Goal: Task Accomplishment & Management: Complete application form

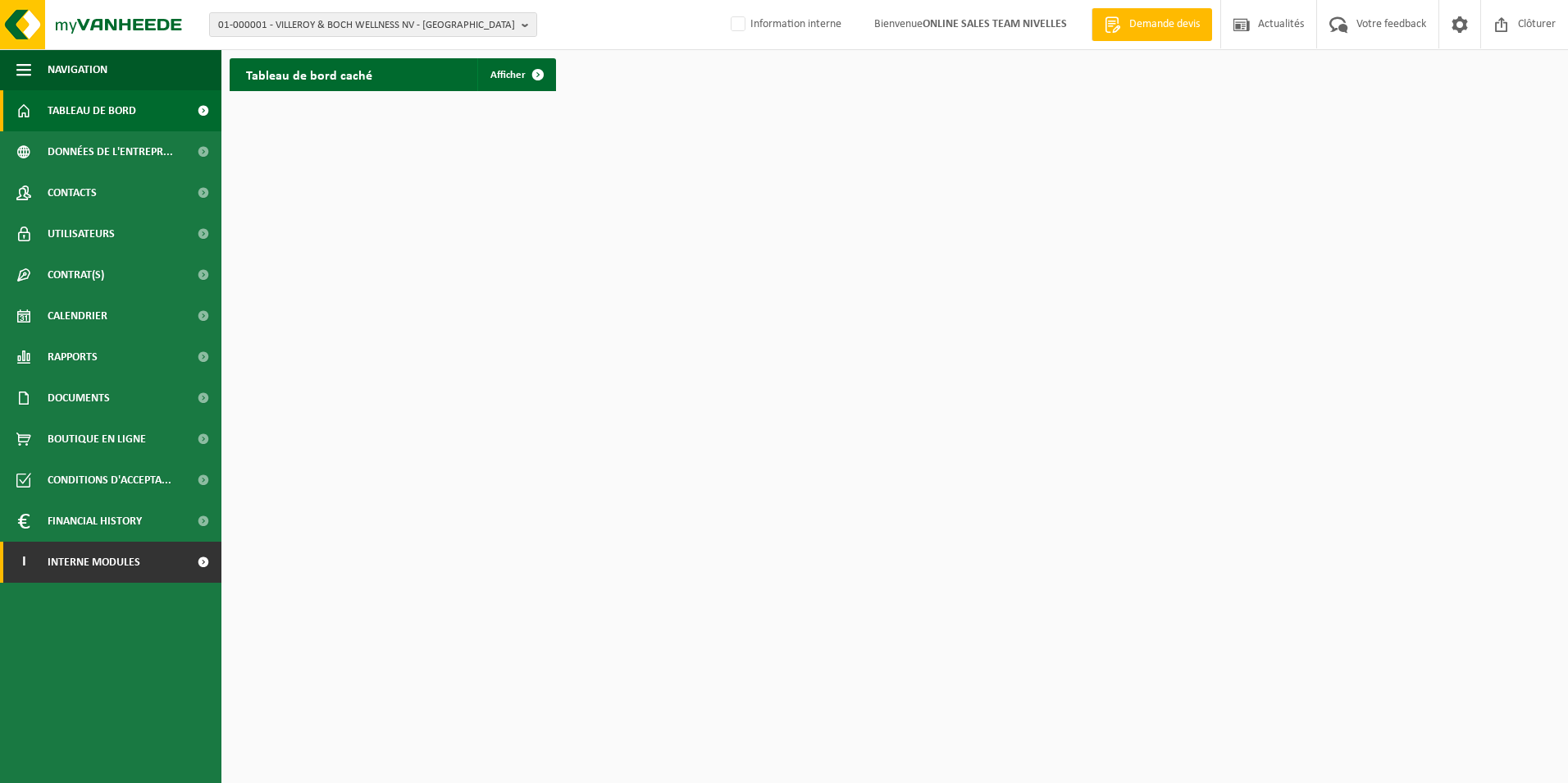
click at [97, 570] on span "Interne modules" at bounding box center [94, 563] width 93 height 42
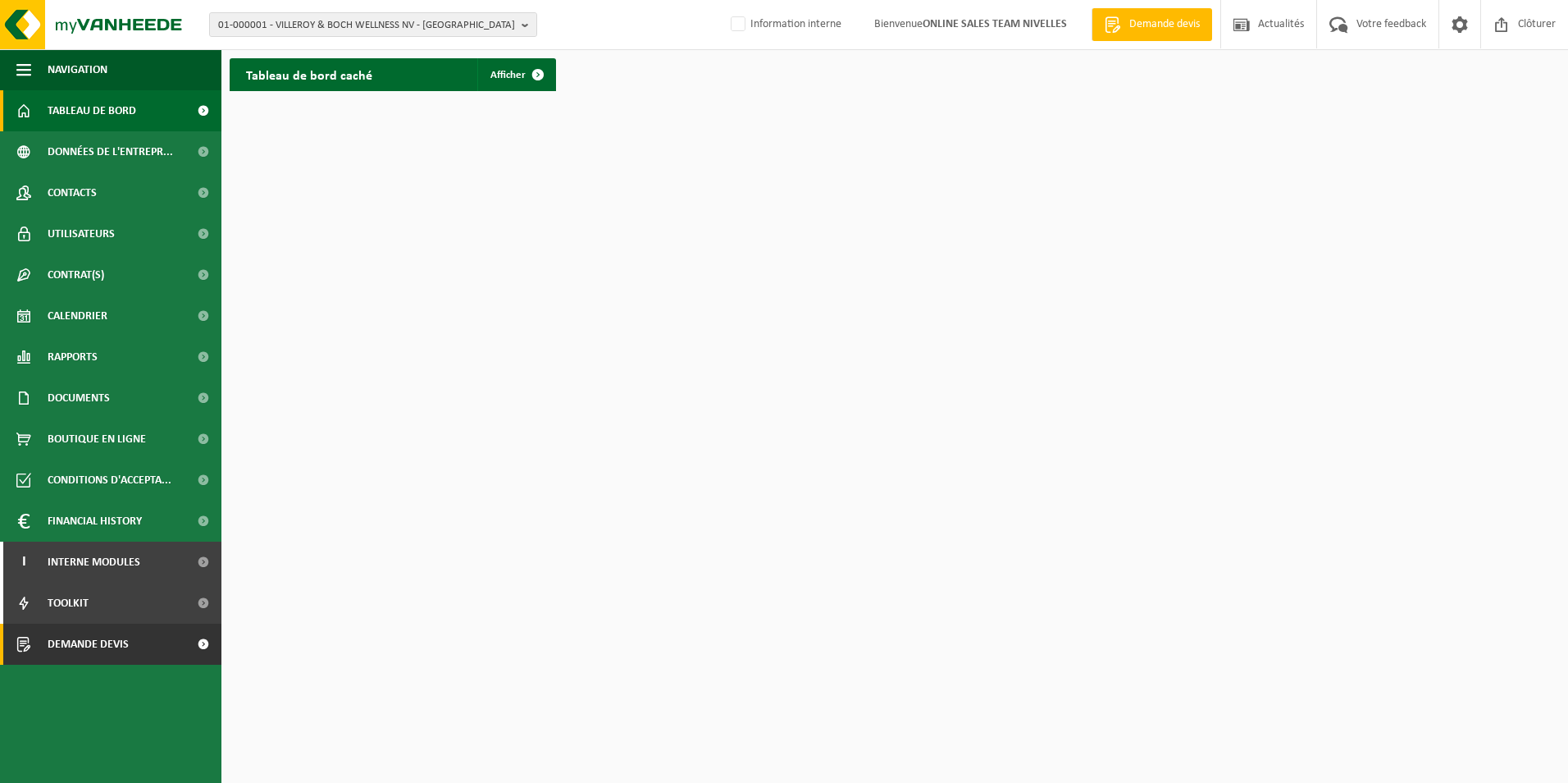
click at [100, 646] on span "Demande devis" at bounding box center [88, 645] width 81 height 42
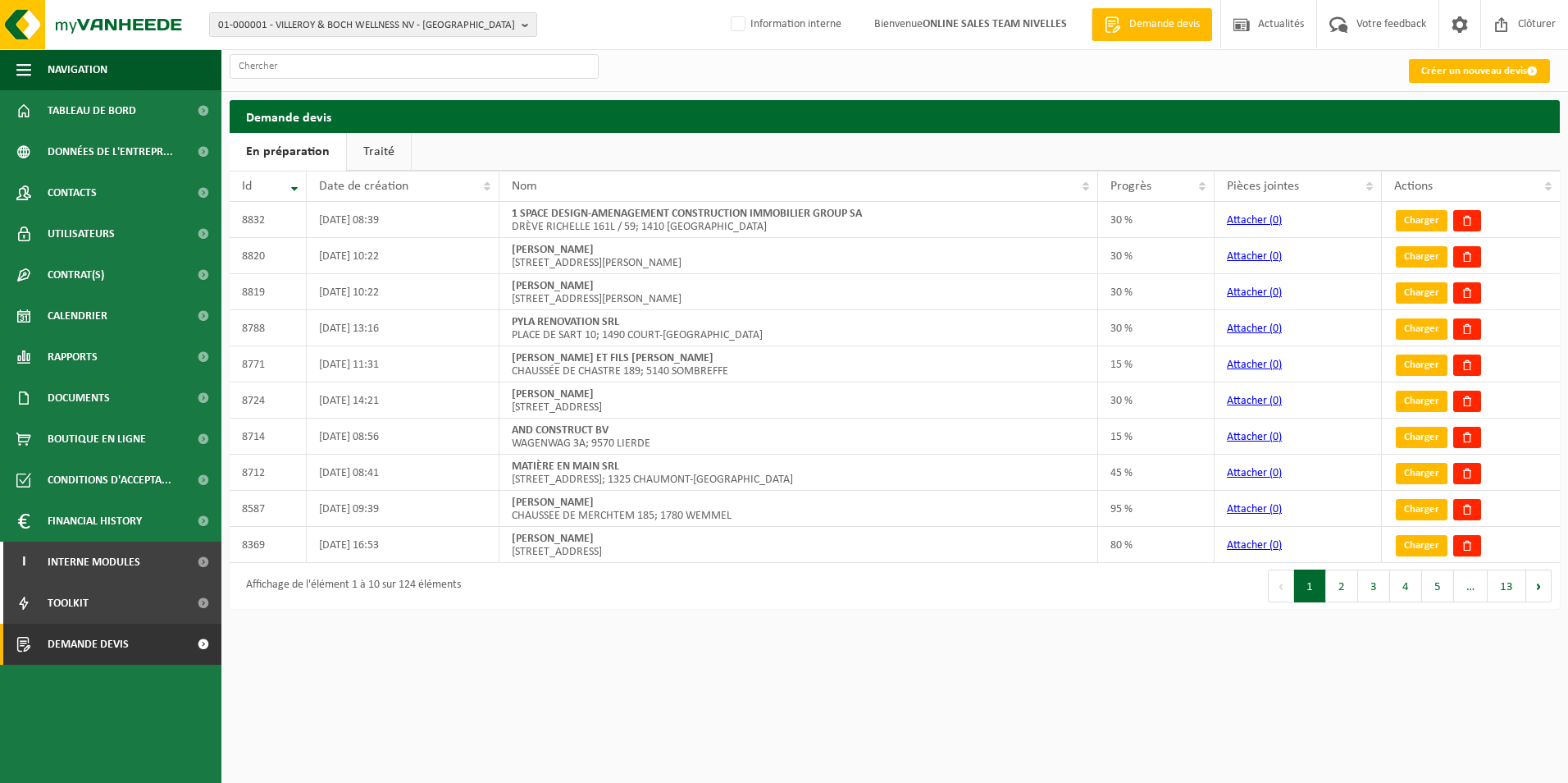
click at [1426, 75] on link "Créer un nouveau devis" at bounding box center [1479, 71] width 141 height 24
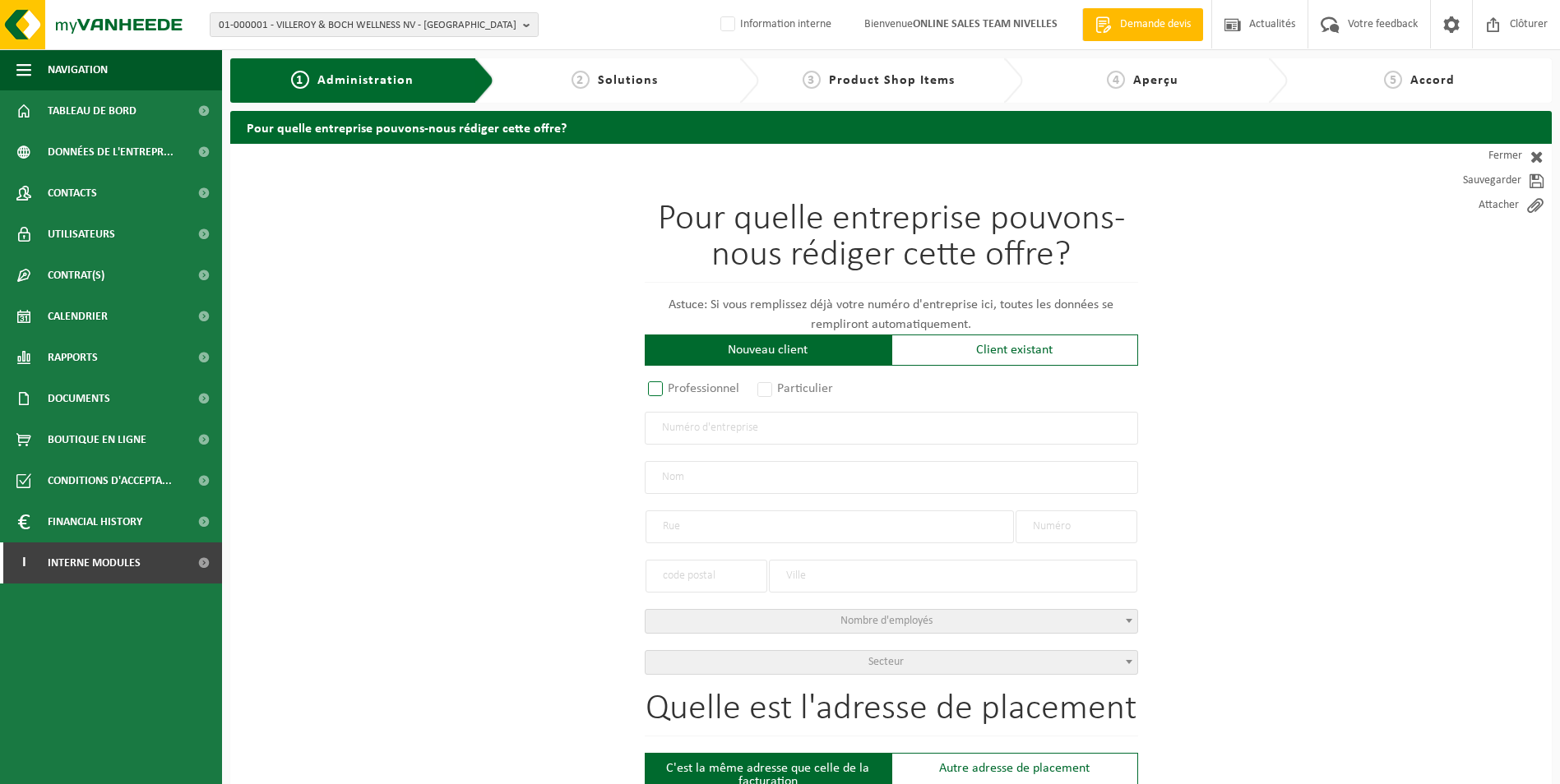
click at [661, 385] on label "Professionnel" at bounding box center [694, 388] width 99 height 23
click at [672, 385] on input "Professionnel" at bounding box center [676, 389] width 11 height 11
radio input "true"
click at [693, 435] on input "text" at bounding box center [891, 428] width 493 height 33
type input "0876200010"
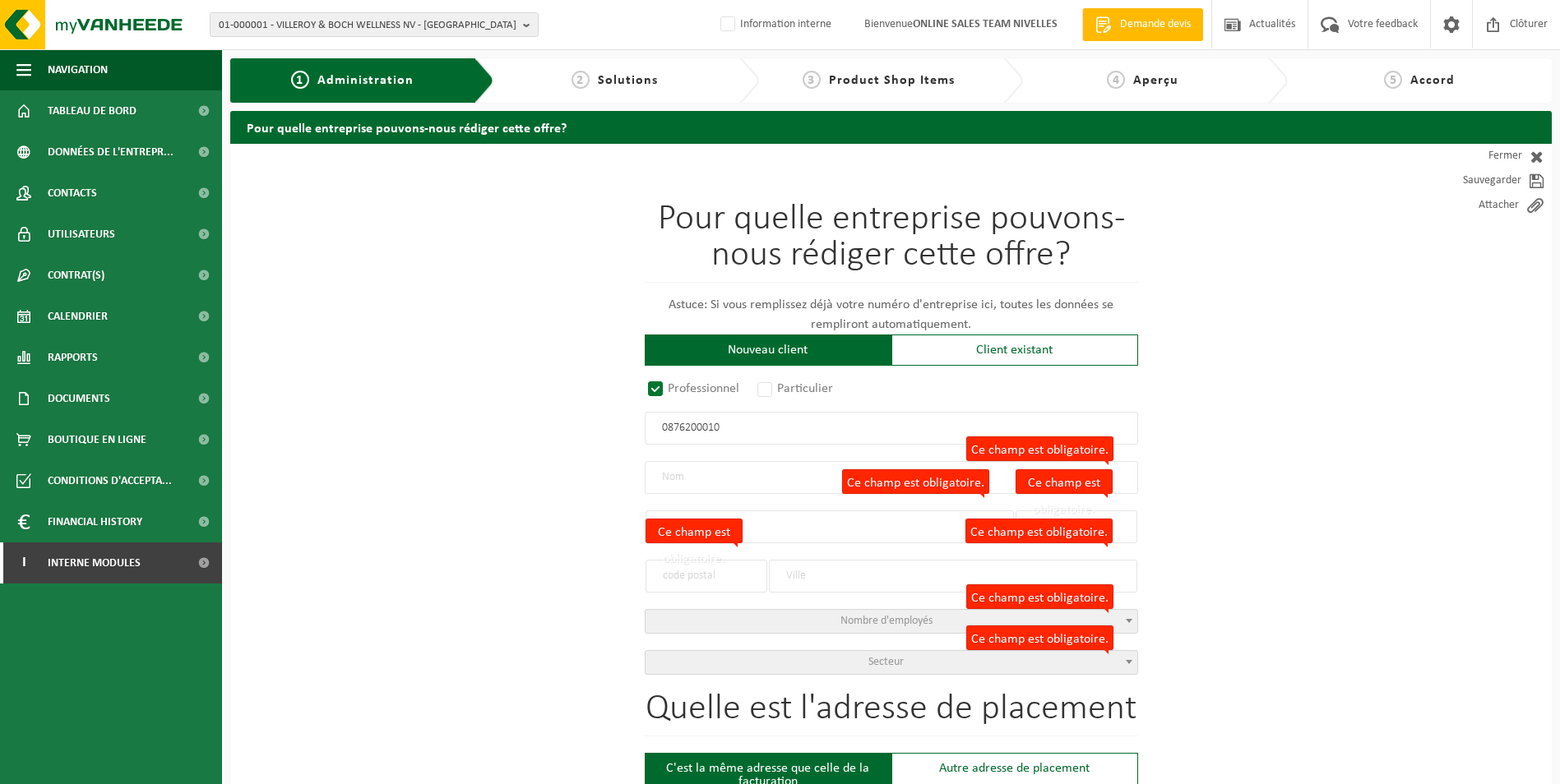
radio input "true"
type input "0876200010"
type input "AV-NF SRL"
type input "RUE DE LA BARONNE"
type input "15 / 2"
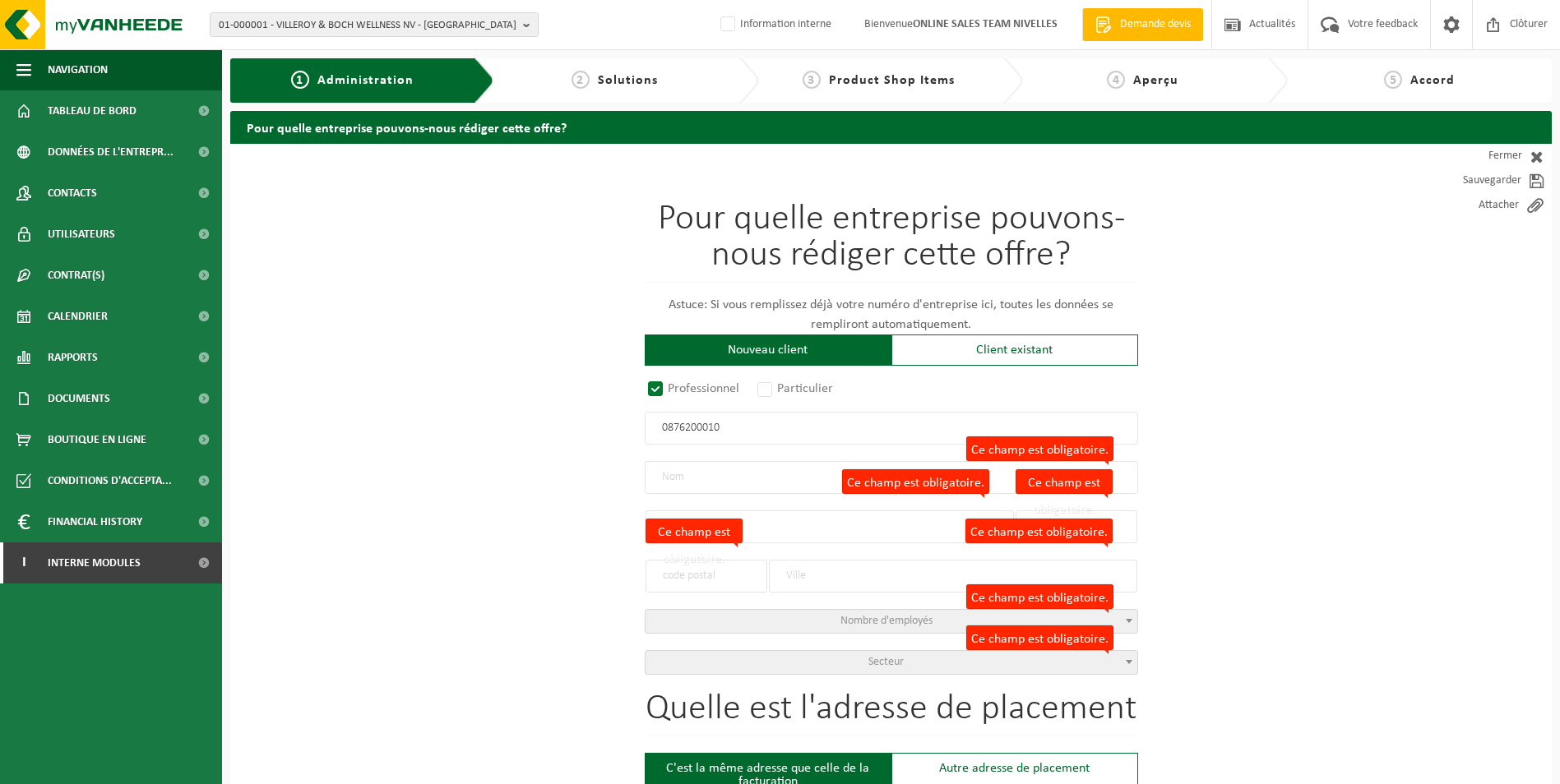
type input "7181"
type input "SENEFFE"
select select "D"
select select "NACE_8130"
type input "AV-NF SRL"
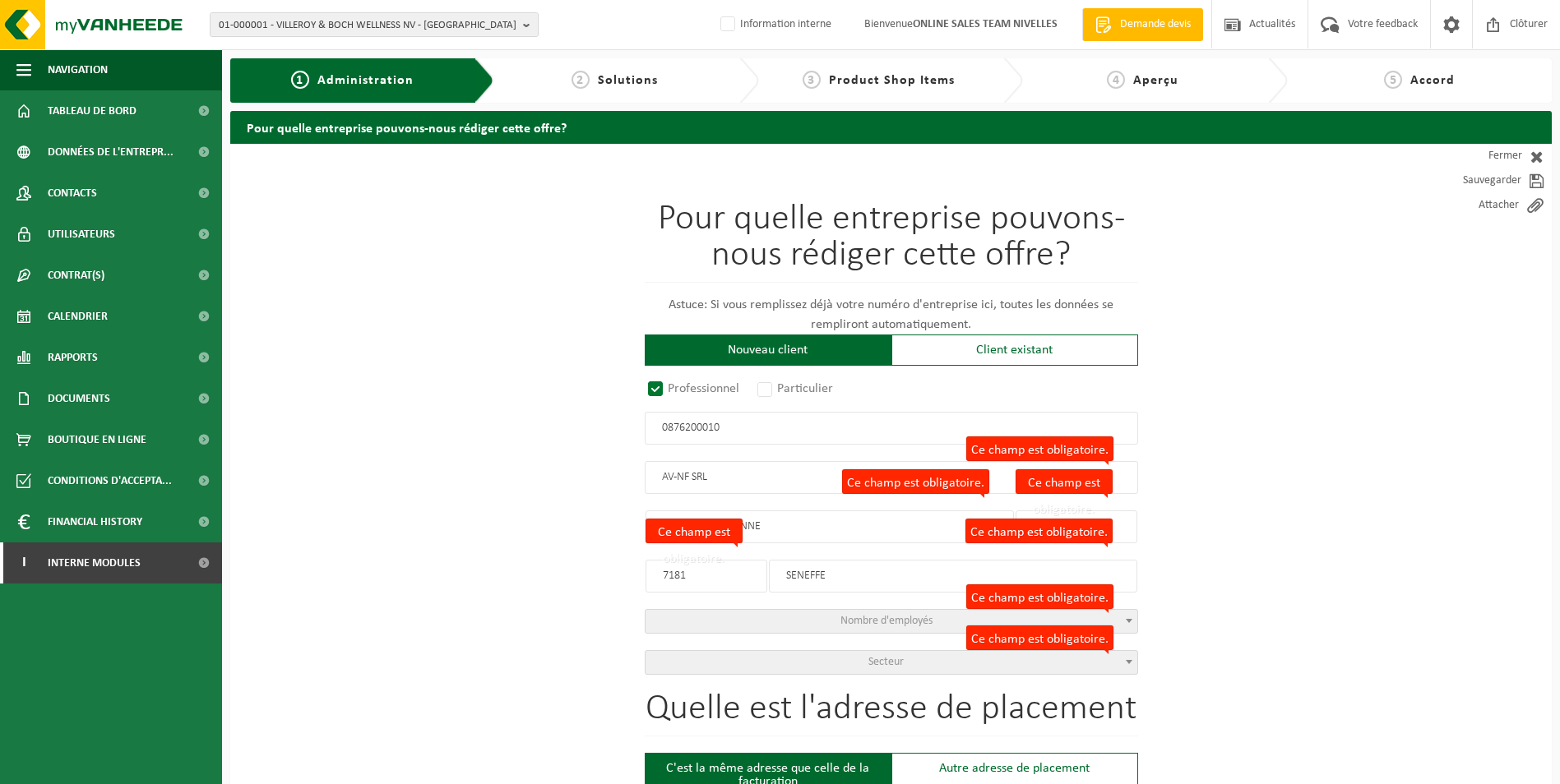
type input "RUE DE LA BARONNE"
type input "15 / 2"
type input "7181"
type input "SENEFFE"
type input "2149703508"
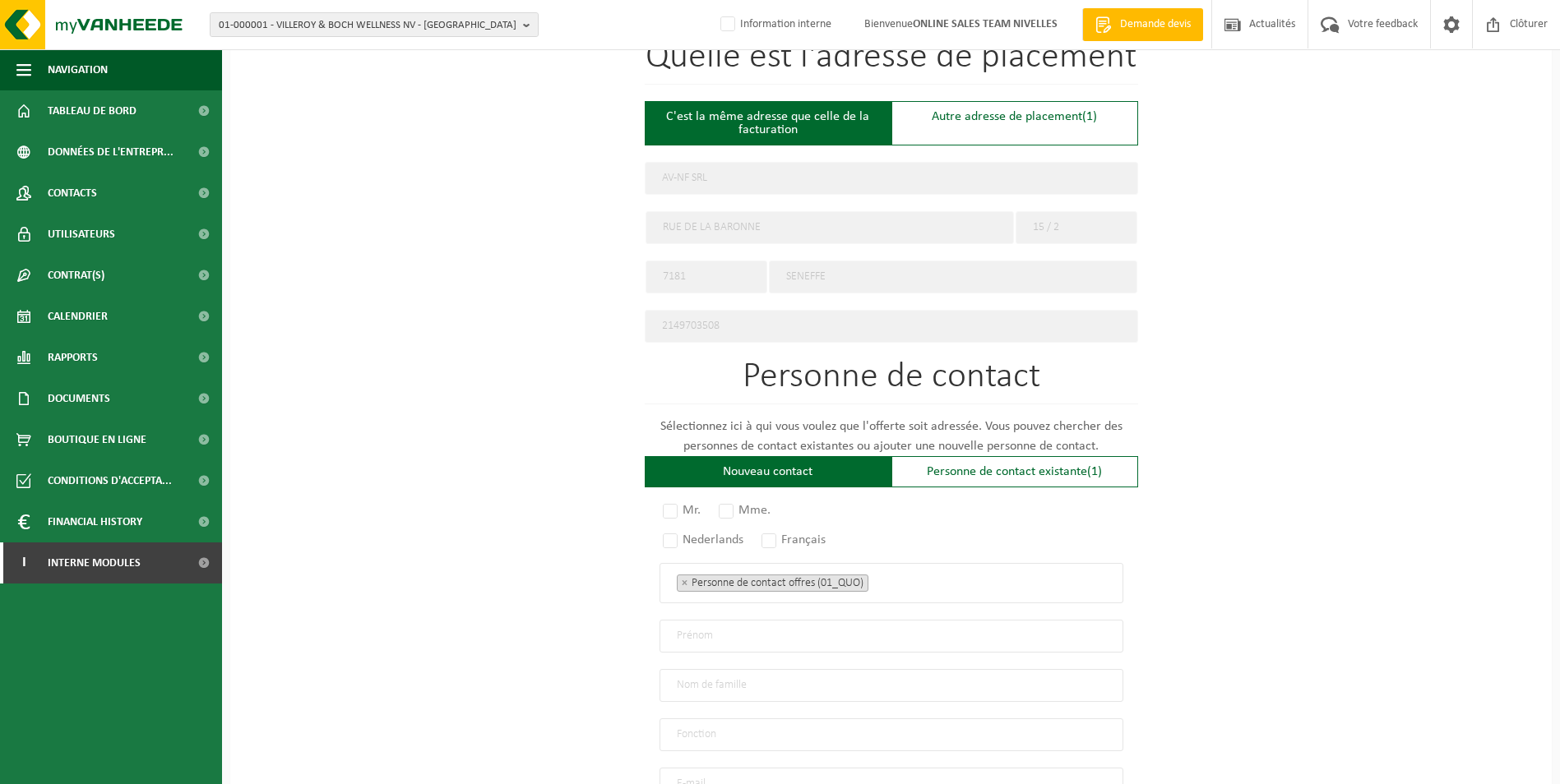
scroll to position [657, 0]
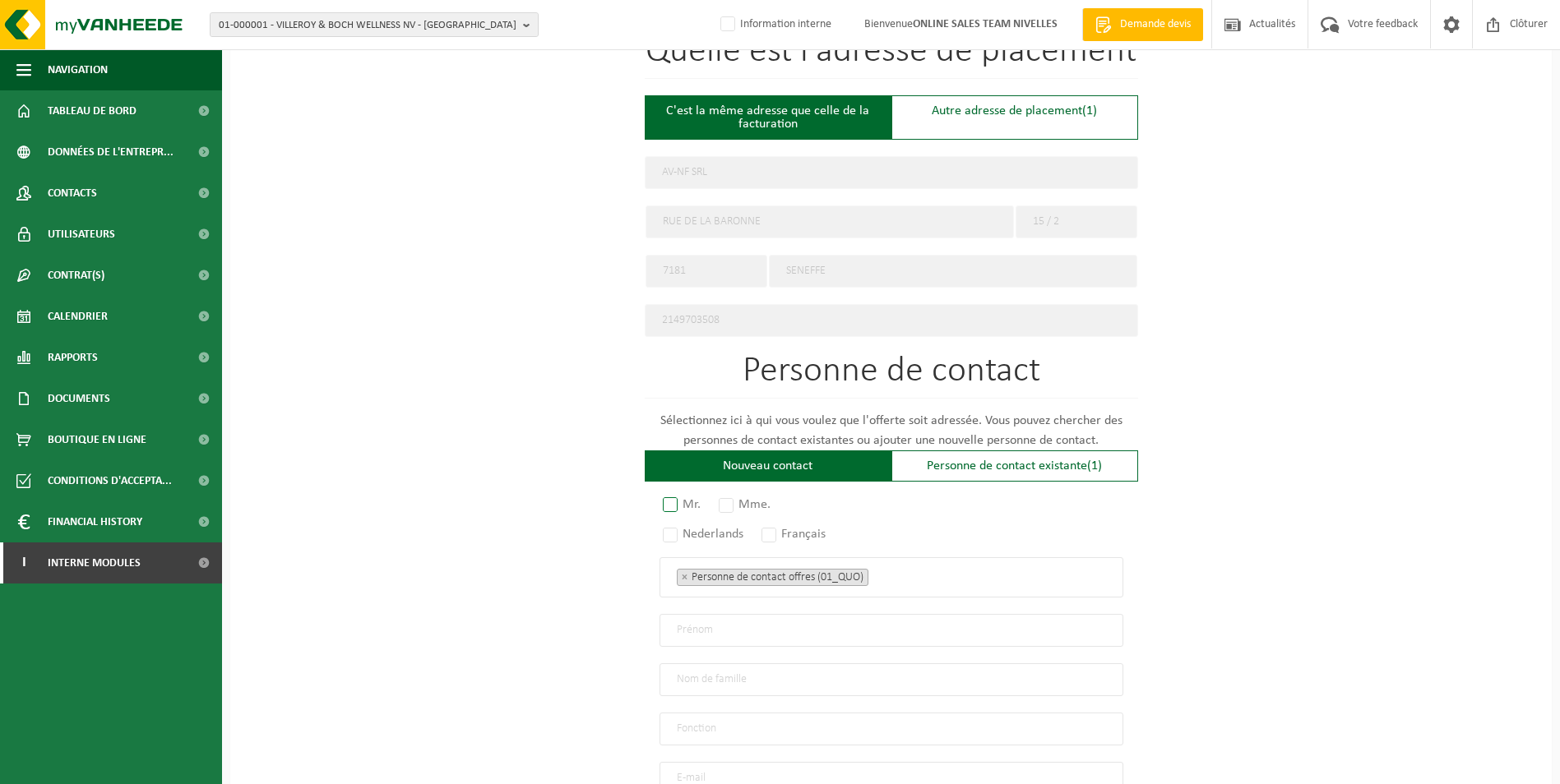
click at [671, 501] on label "Mr." at bounding box center [682, 504] width 46 height 23
radio input "true"
click at [777, 525] on label "Français" at bounding box center [793, 534] width 72 height 23
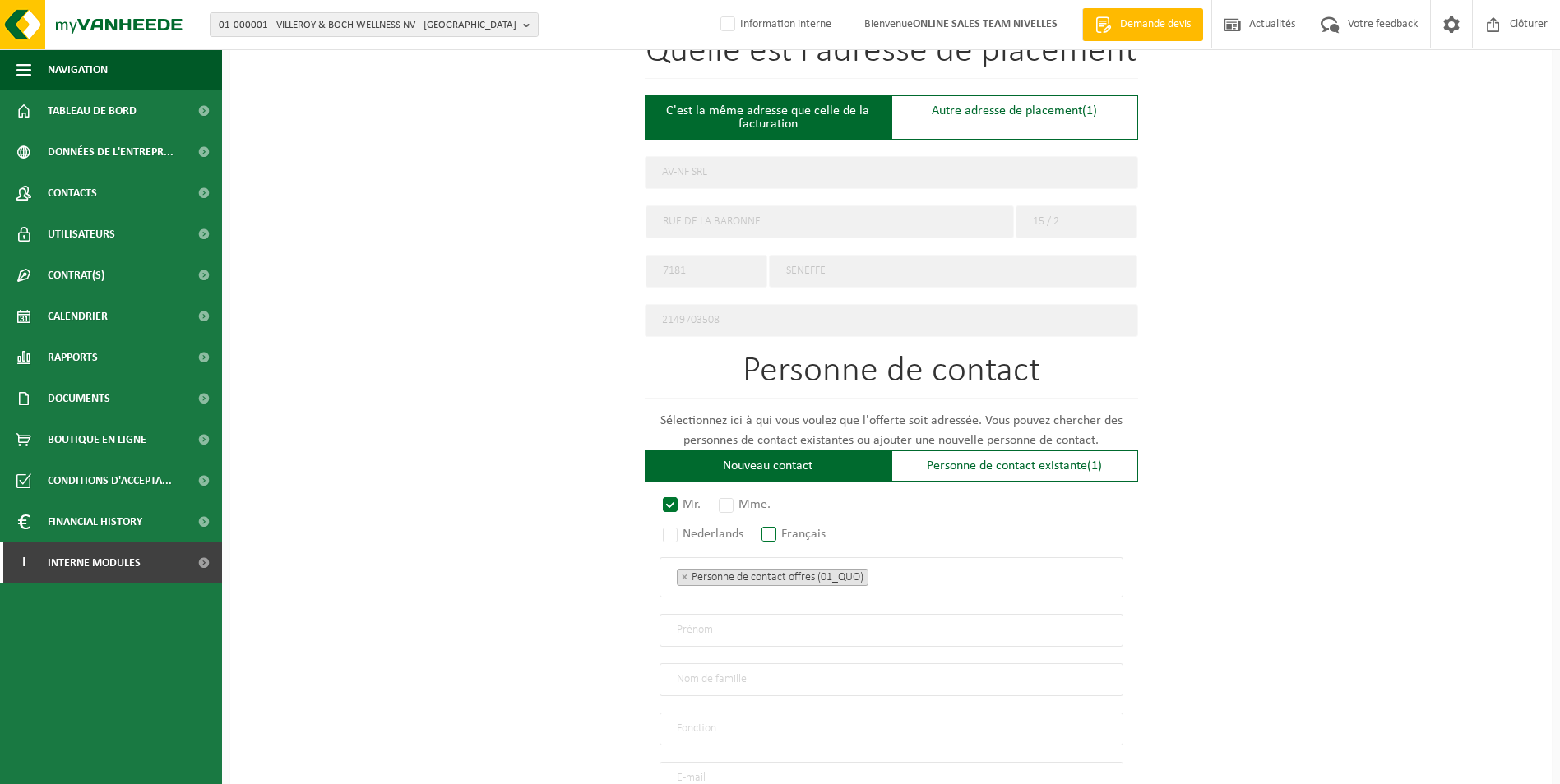
radio input "true"
click at [907, 568] on ul "× Personne de contact offres (01_QUO)" at bounding box center [890, 577] width 429 height 22
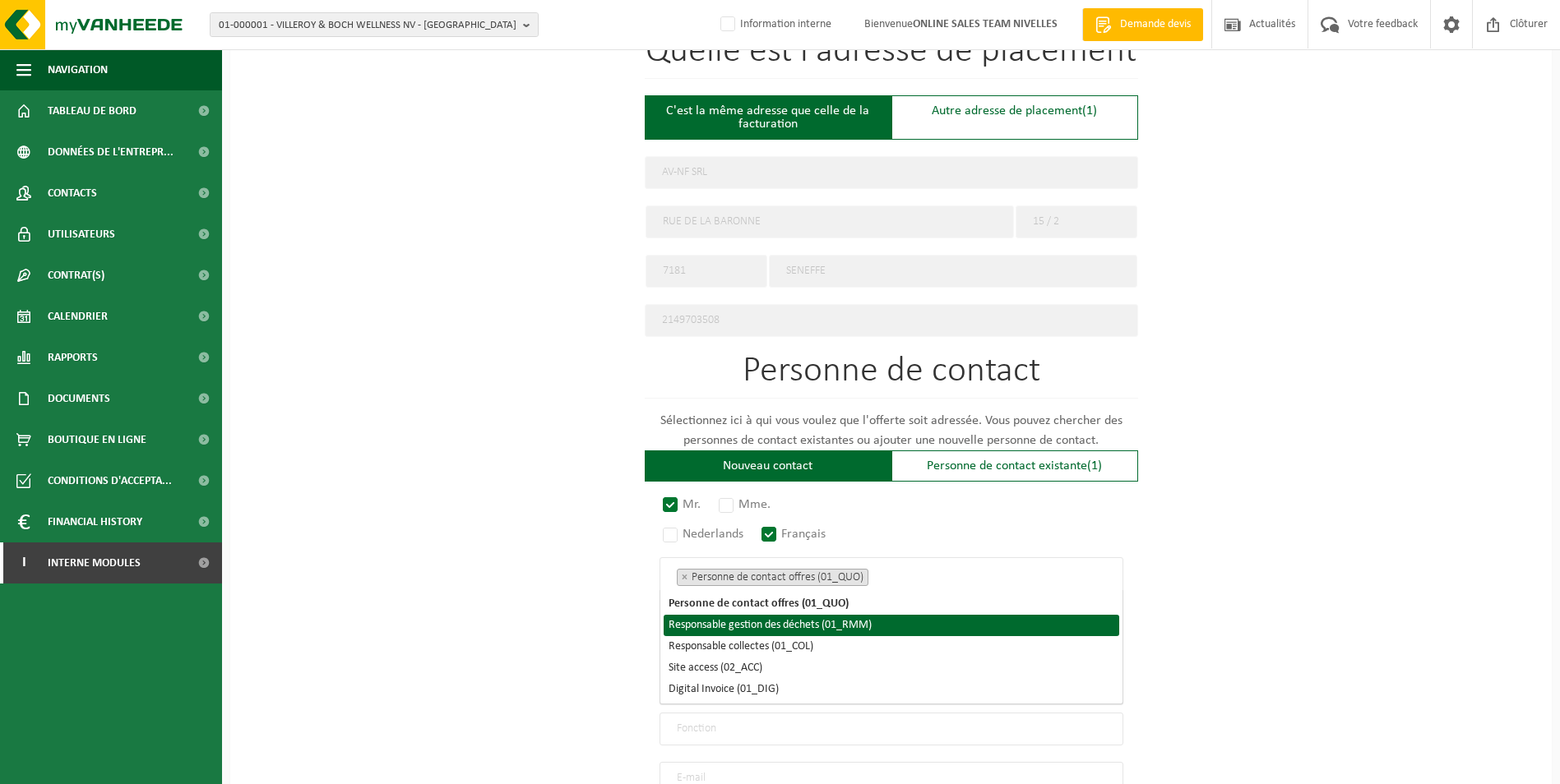
click at [878, 626] on li "Responsable gestion des déchets (01_RMM)" at bounding box center [891, 626] width 456 height 22
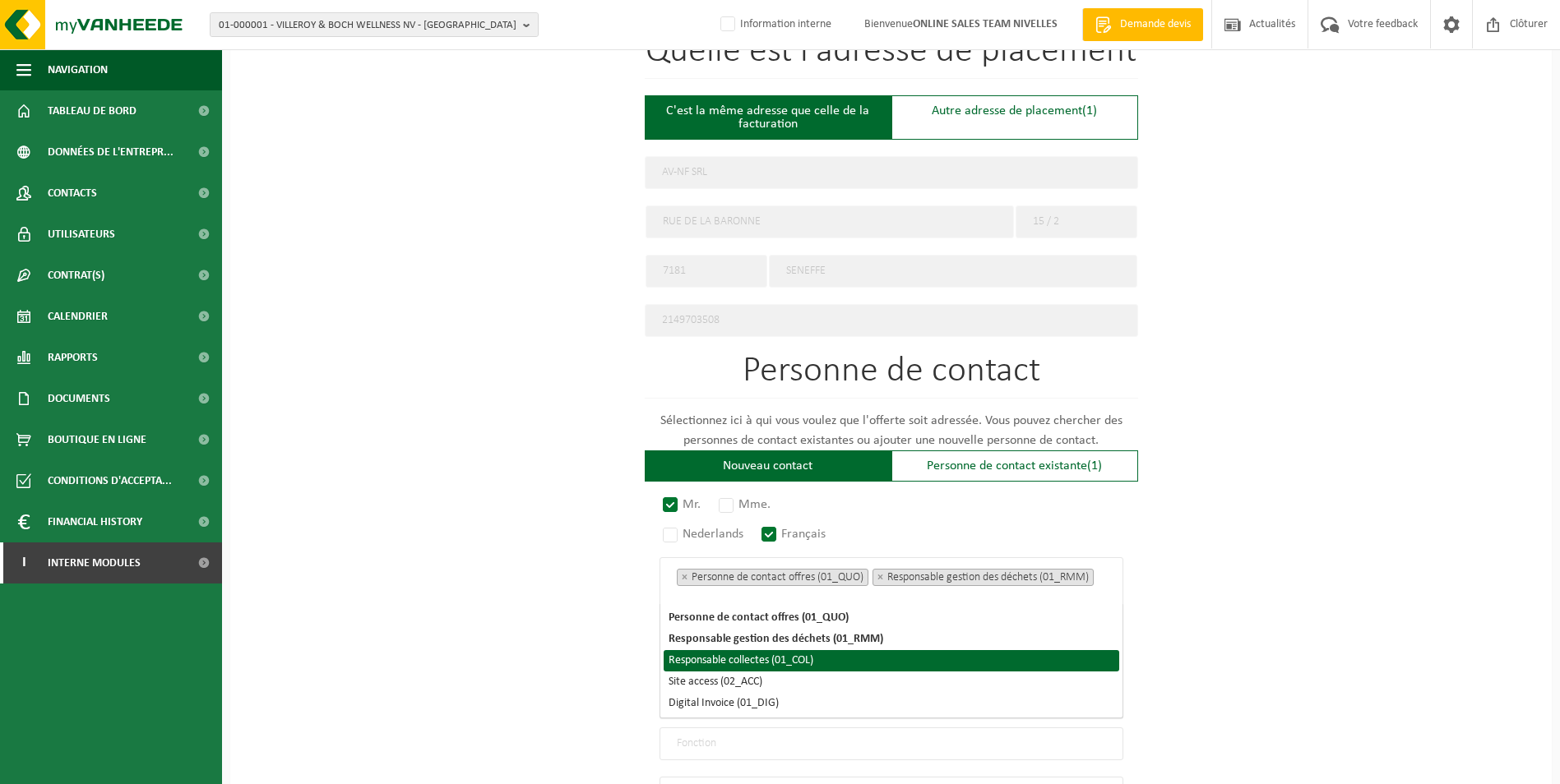
click at [783, 658] on li "Responsable collectes (01_COL)" at bounding box center [891, 661] width 456 height 22
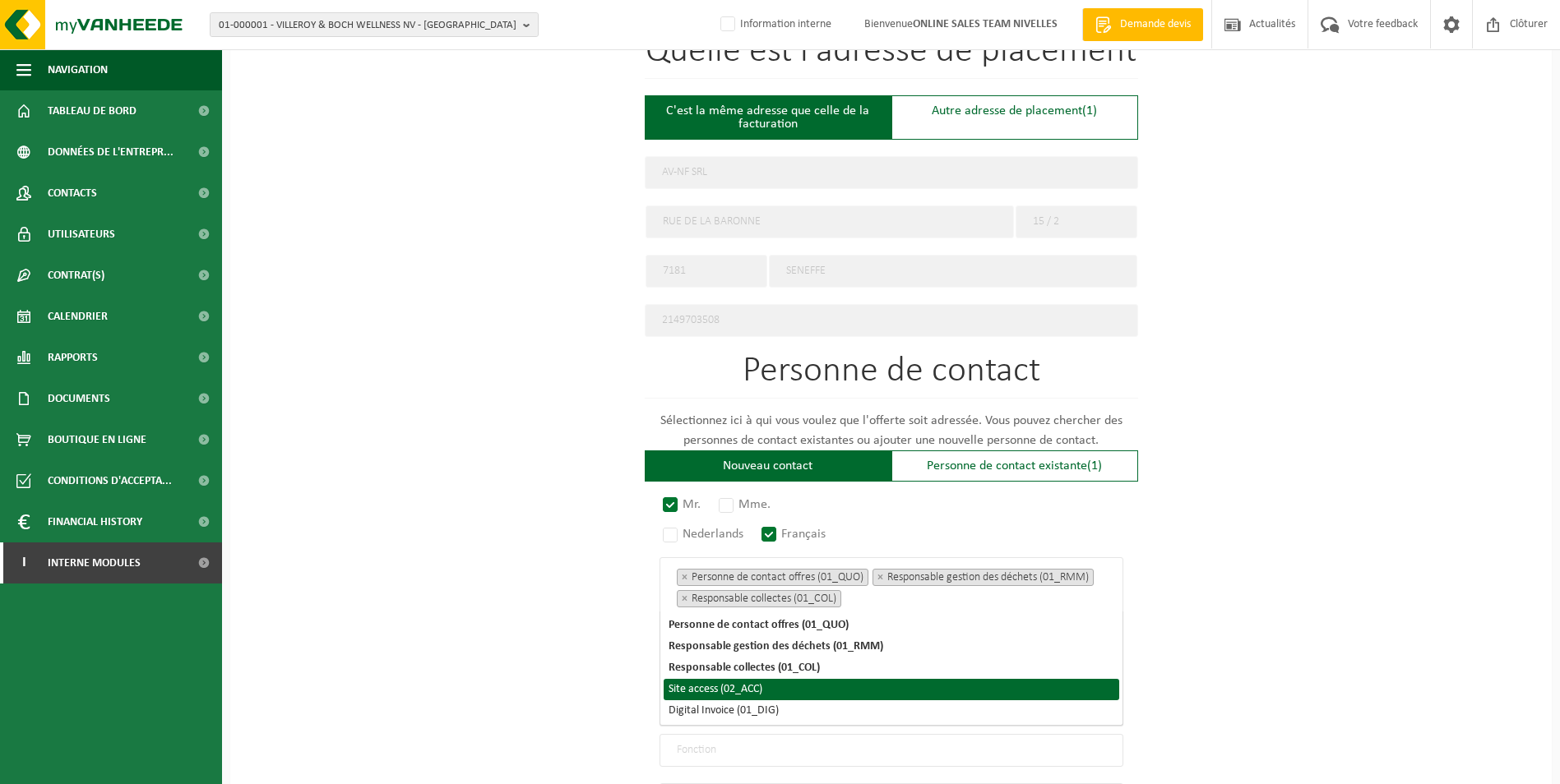
click at [760, 689] on li "Site access (02_ACC)" at bounding box center [891, 690] width 456 height 22
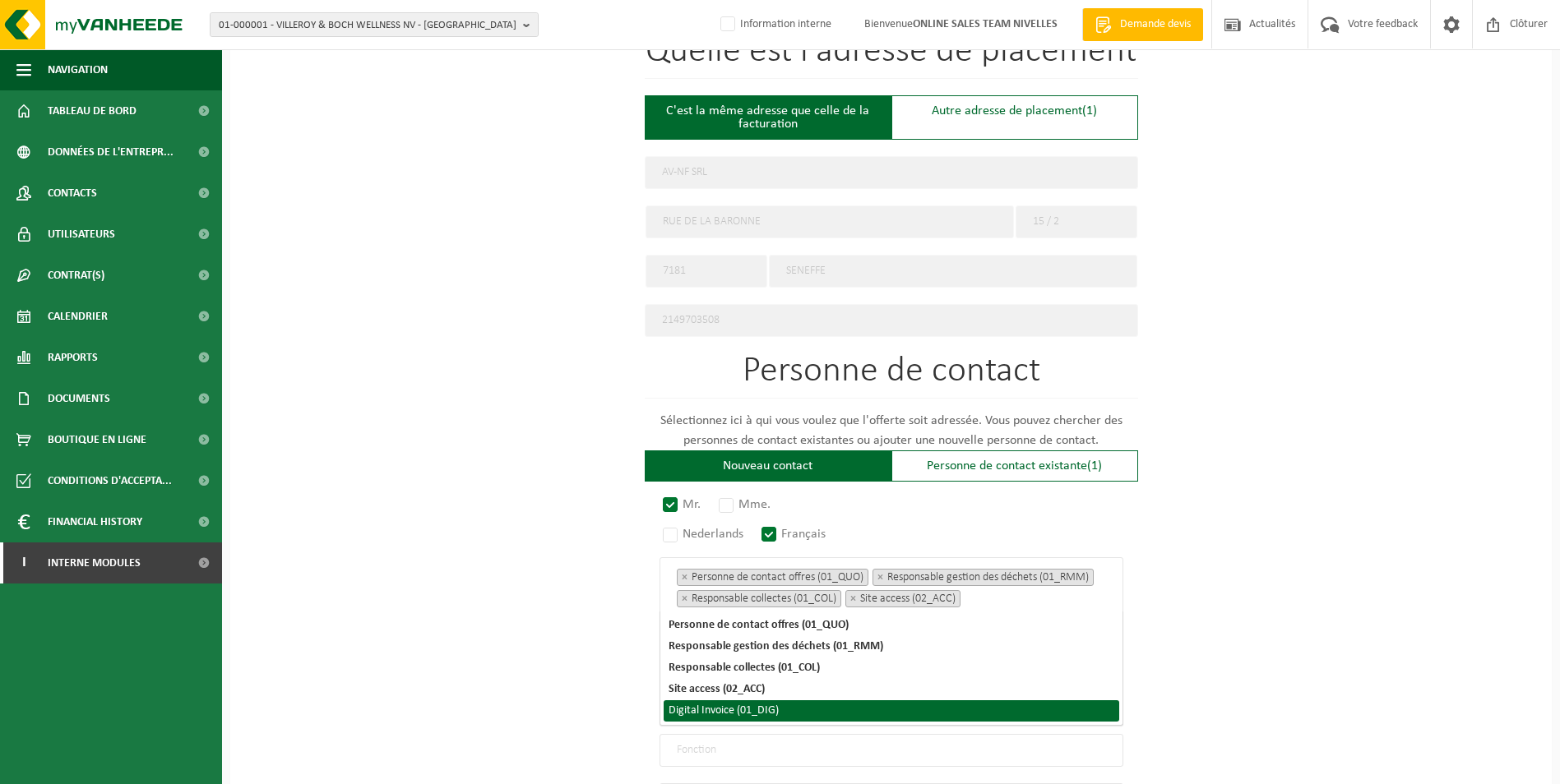
click at [762, 711] on li "Digital Invoice (01_DIG)" at bounding box center [891, 711] width 456 height 22
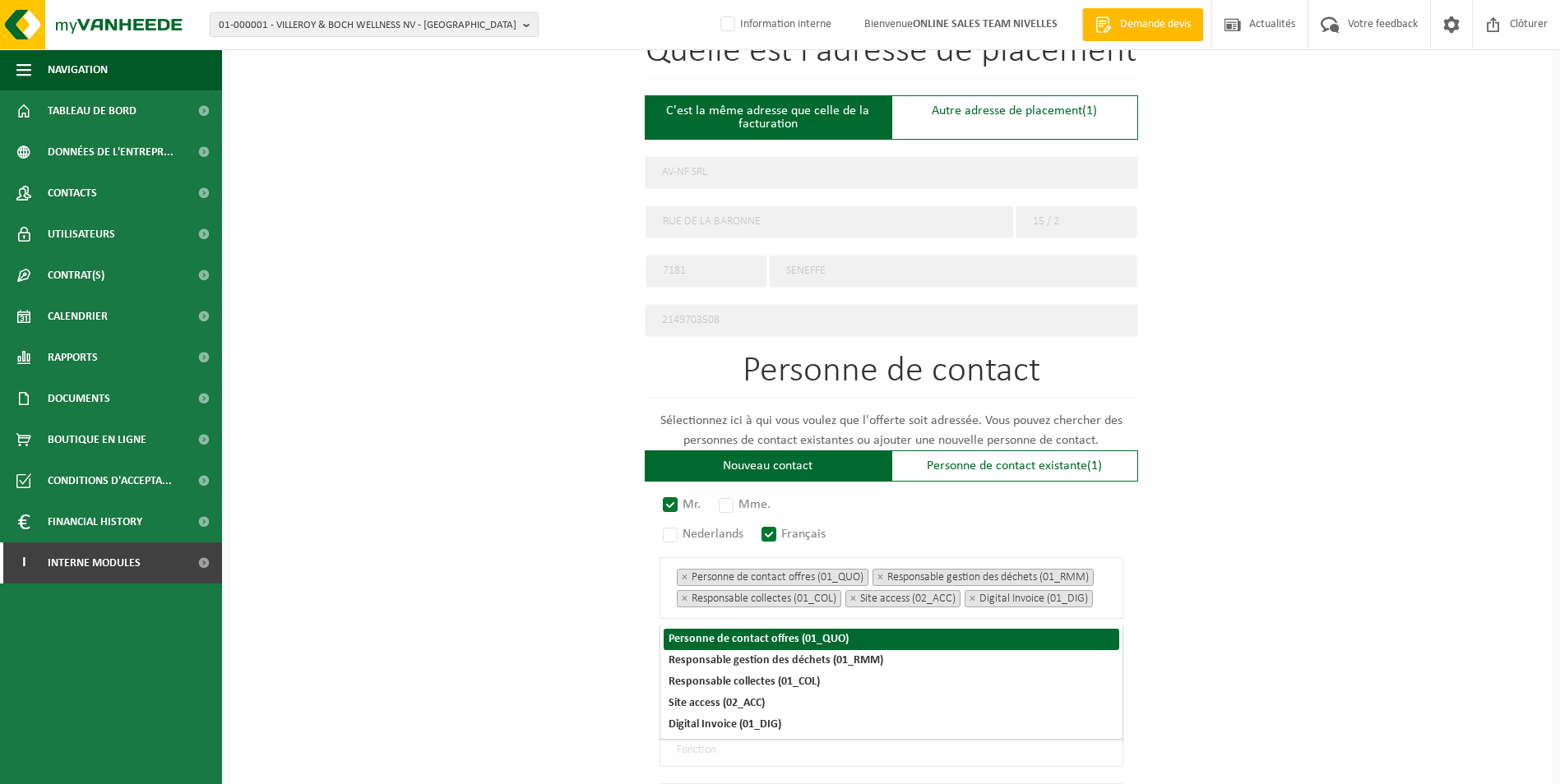
click at [1320, 495] on div "Pour quelle entreprise pouvons-nous rédiger cette offre? Astuce: Si vous rempli…" at bounding box center [890, 247] width 1321 height 1522
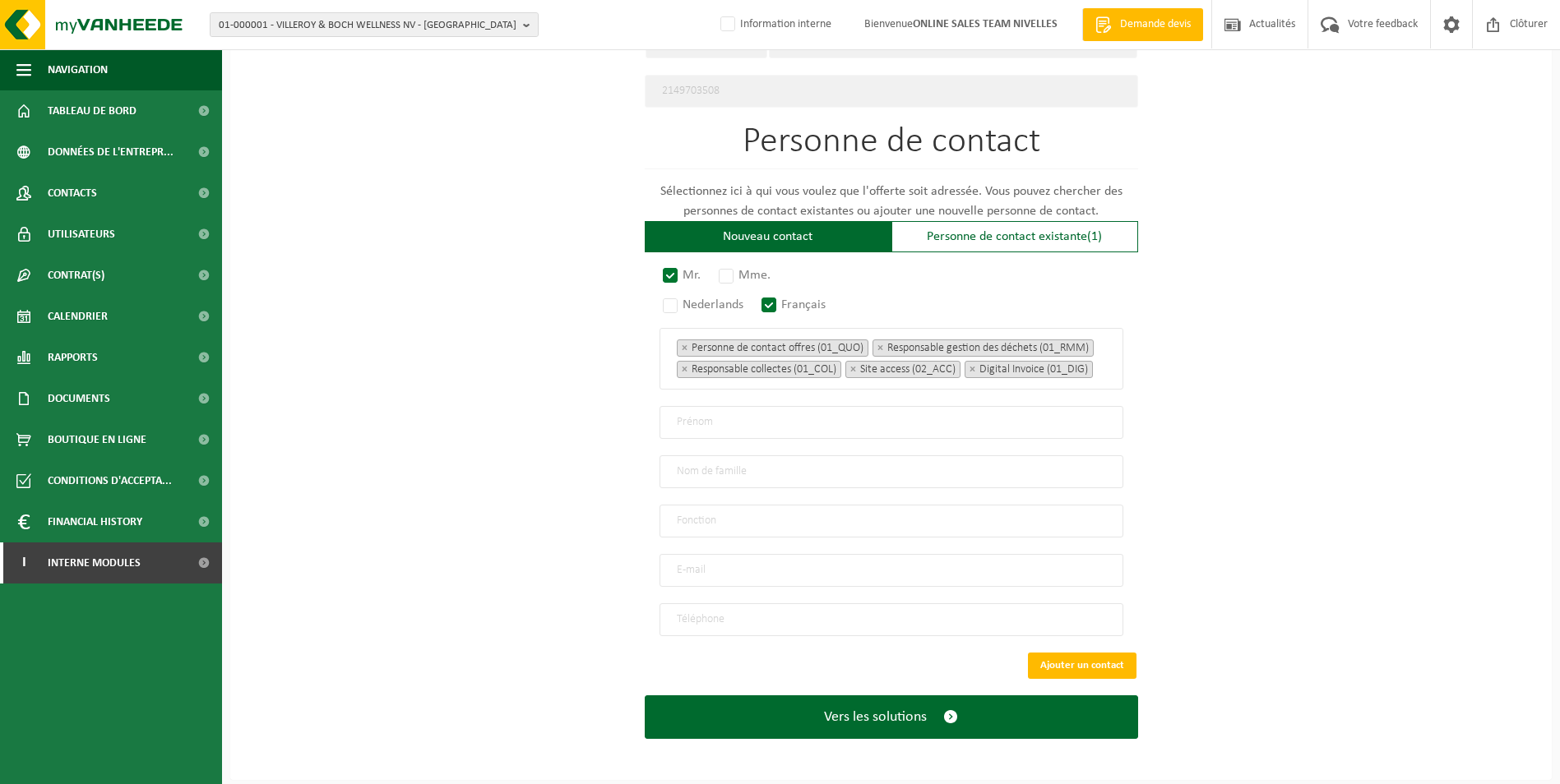
scroll to position [892, 0]
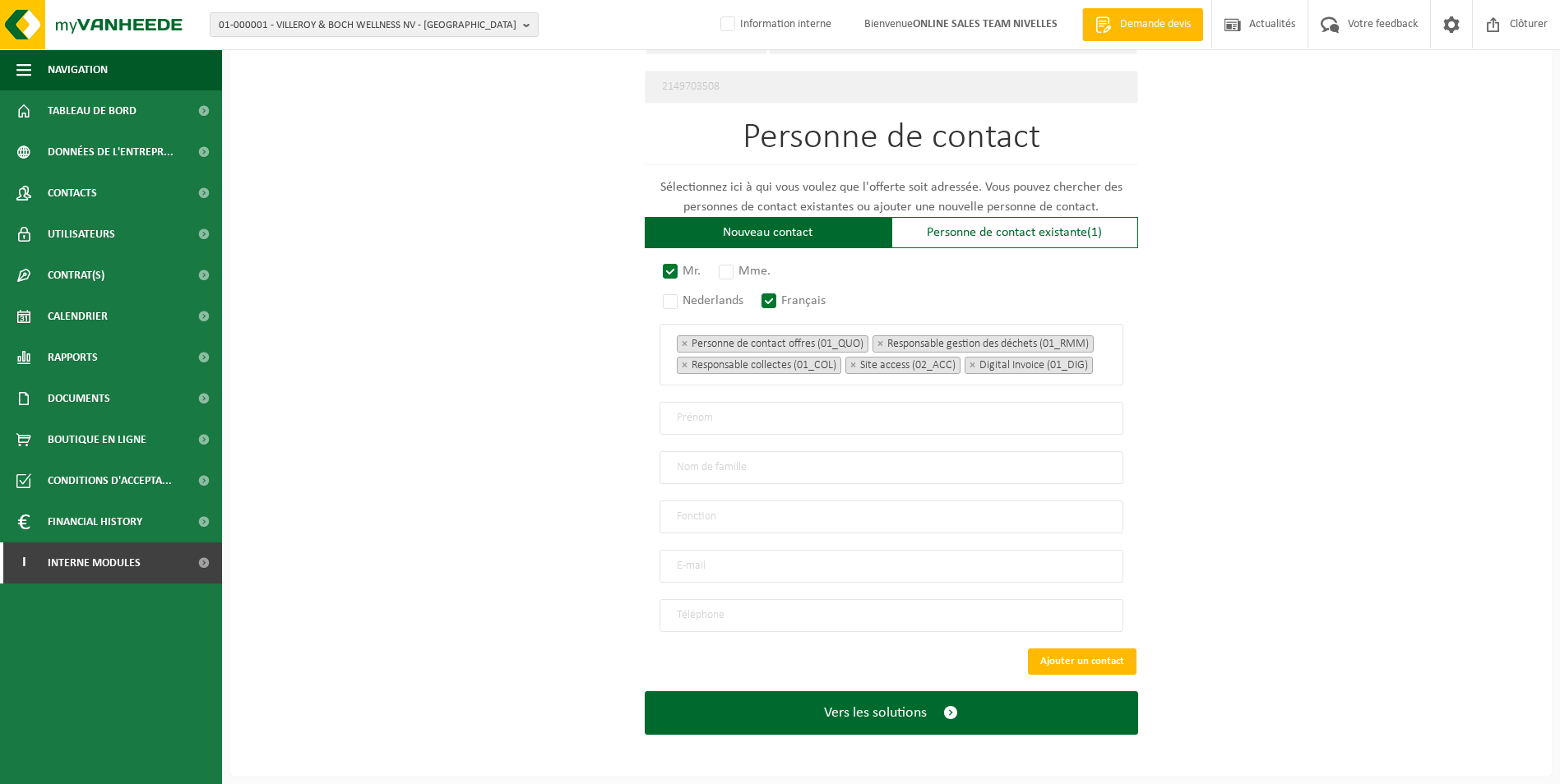
click at [698, 426] on input "text" at bounding box center [891, 418] width 464 height 33
type input "Jean-Philippe"
type input "Picron"
type input "Direction"
type input "avnf.bvba@gmail.com"
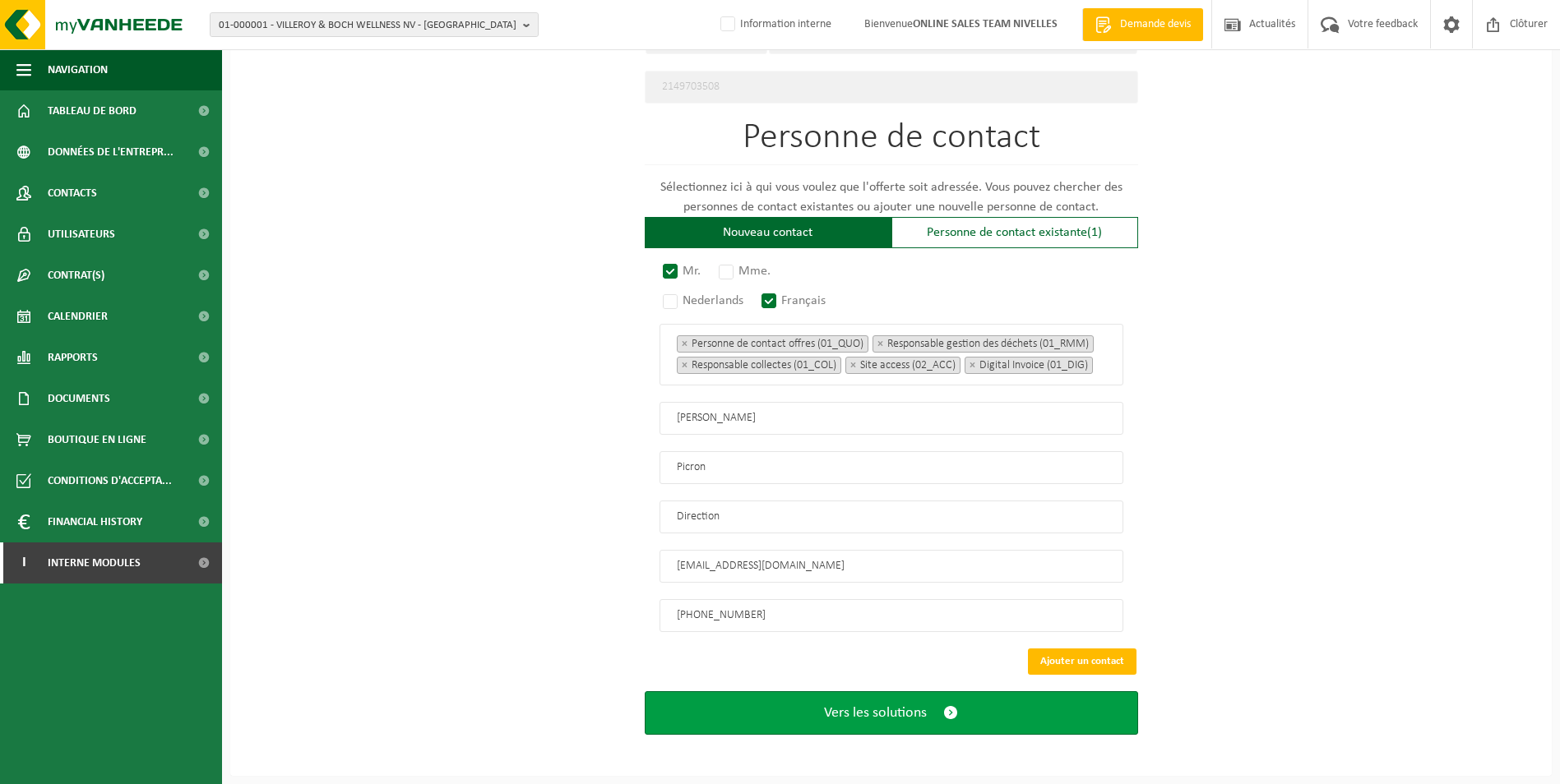
type input "+32 470 43 03 32"
click at [883, 716] on span "Vers les solutions" at bounding box center [876, 712] width 103 height 17
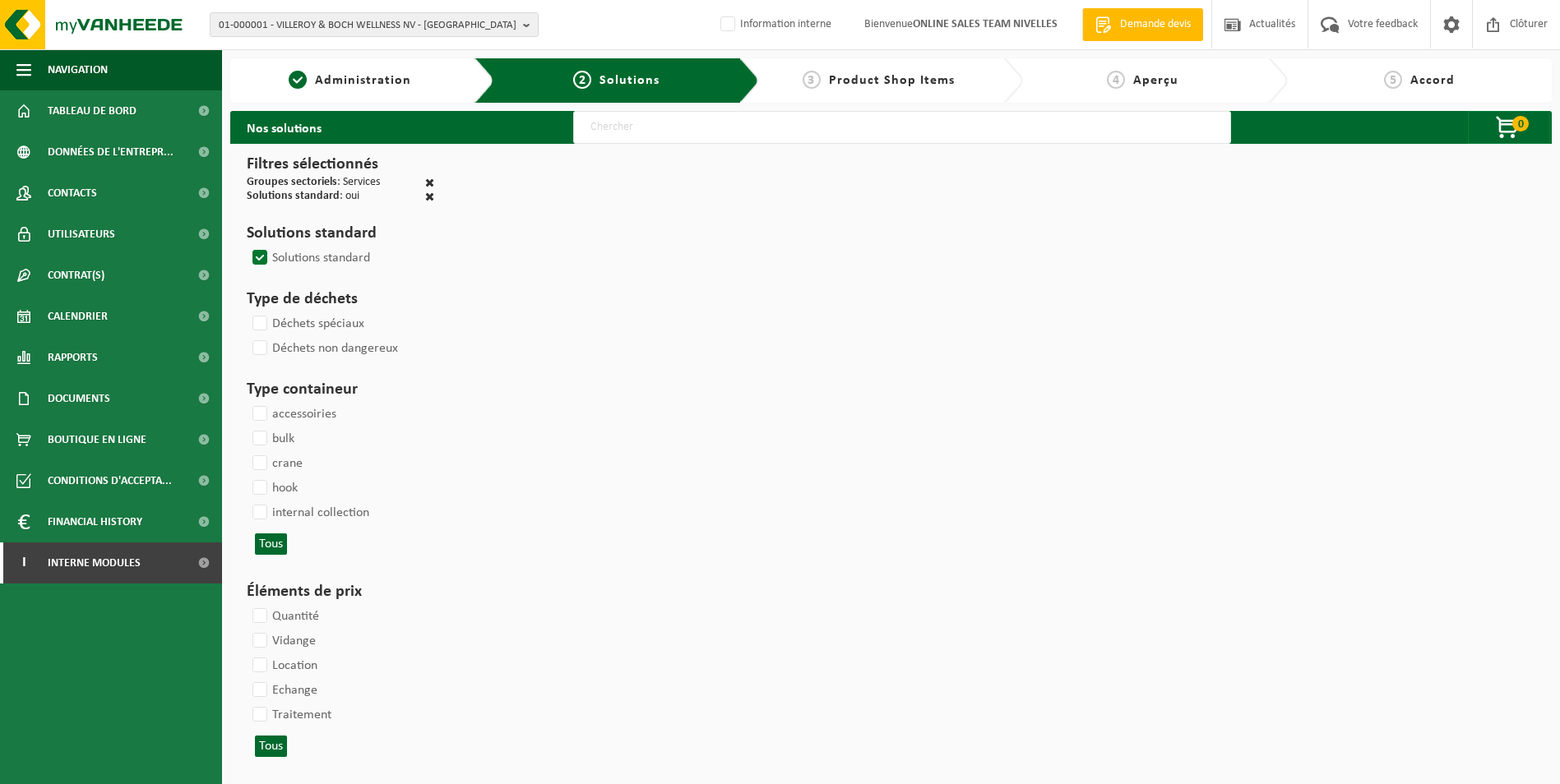
click at [980, 127] on input "text" at bounding box center [902, 127] width 658 height 33
type input "000052"
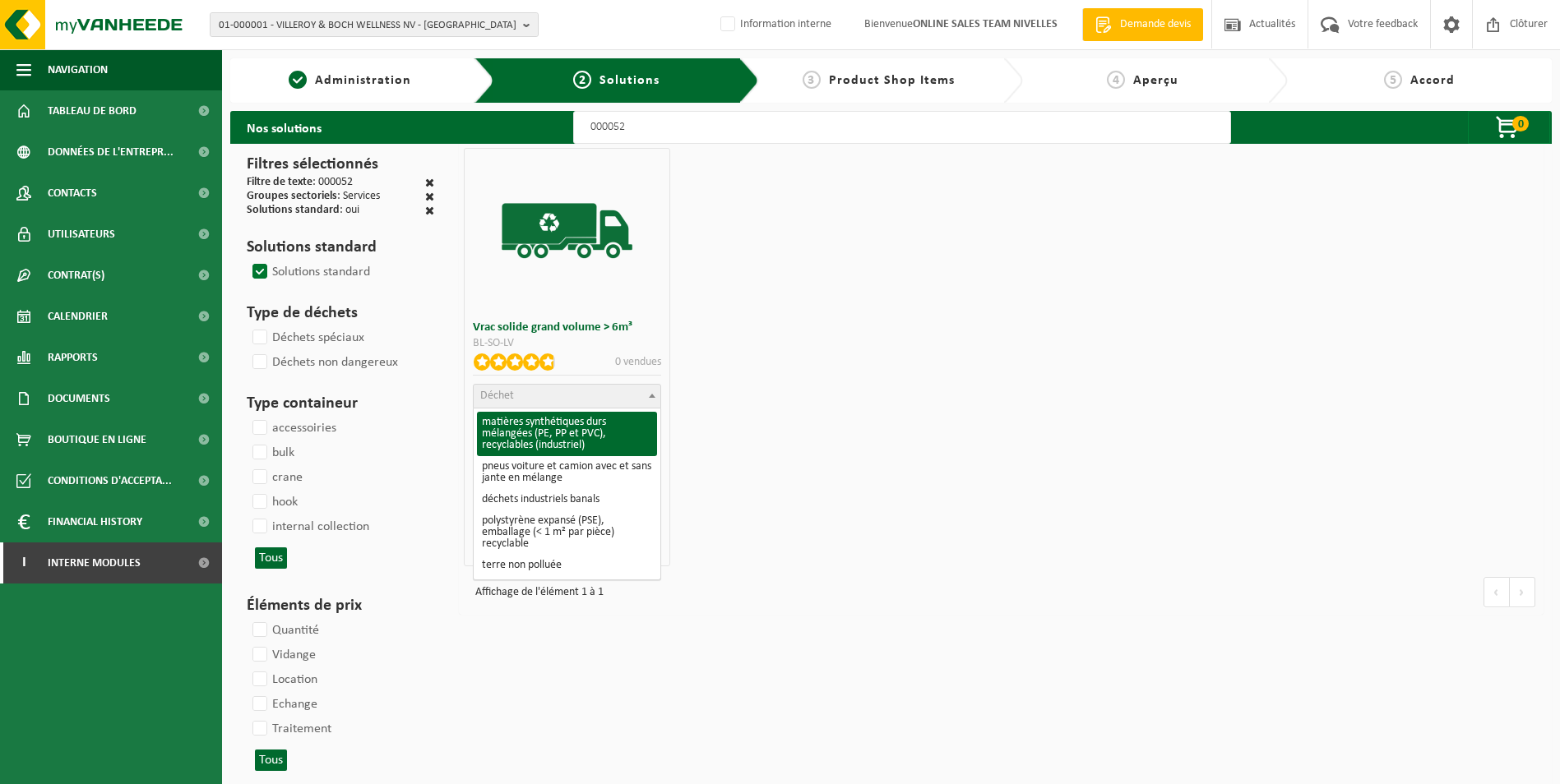
click at [604, 399] on span "Déchet" at bounding box center [567, 395] width 186 height 23
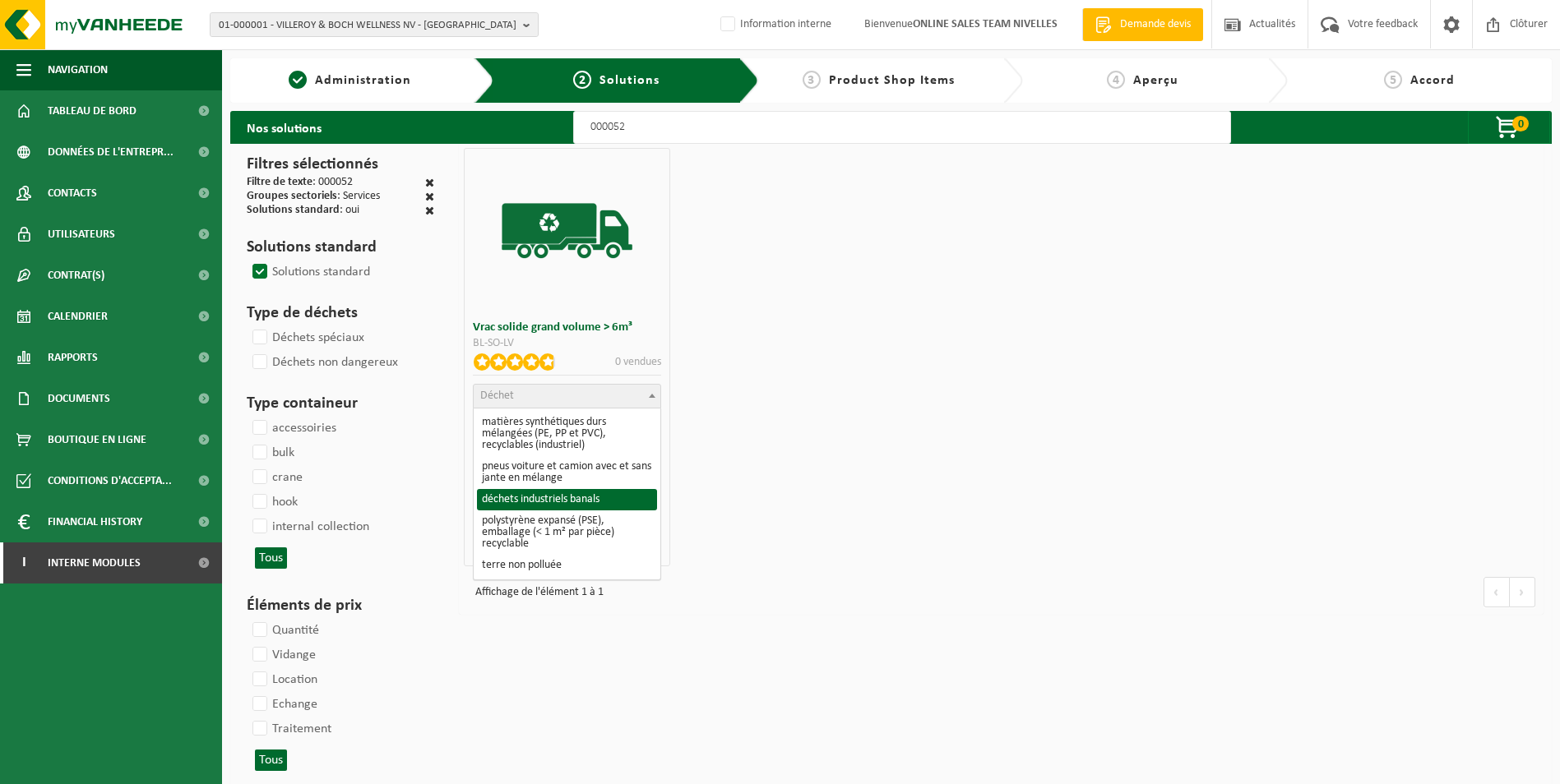
select select "8"
select select
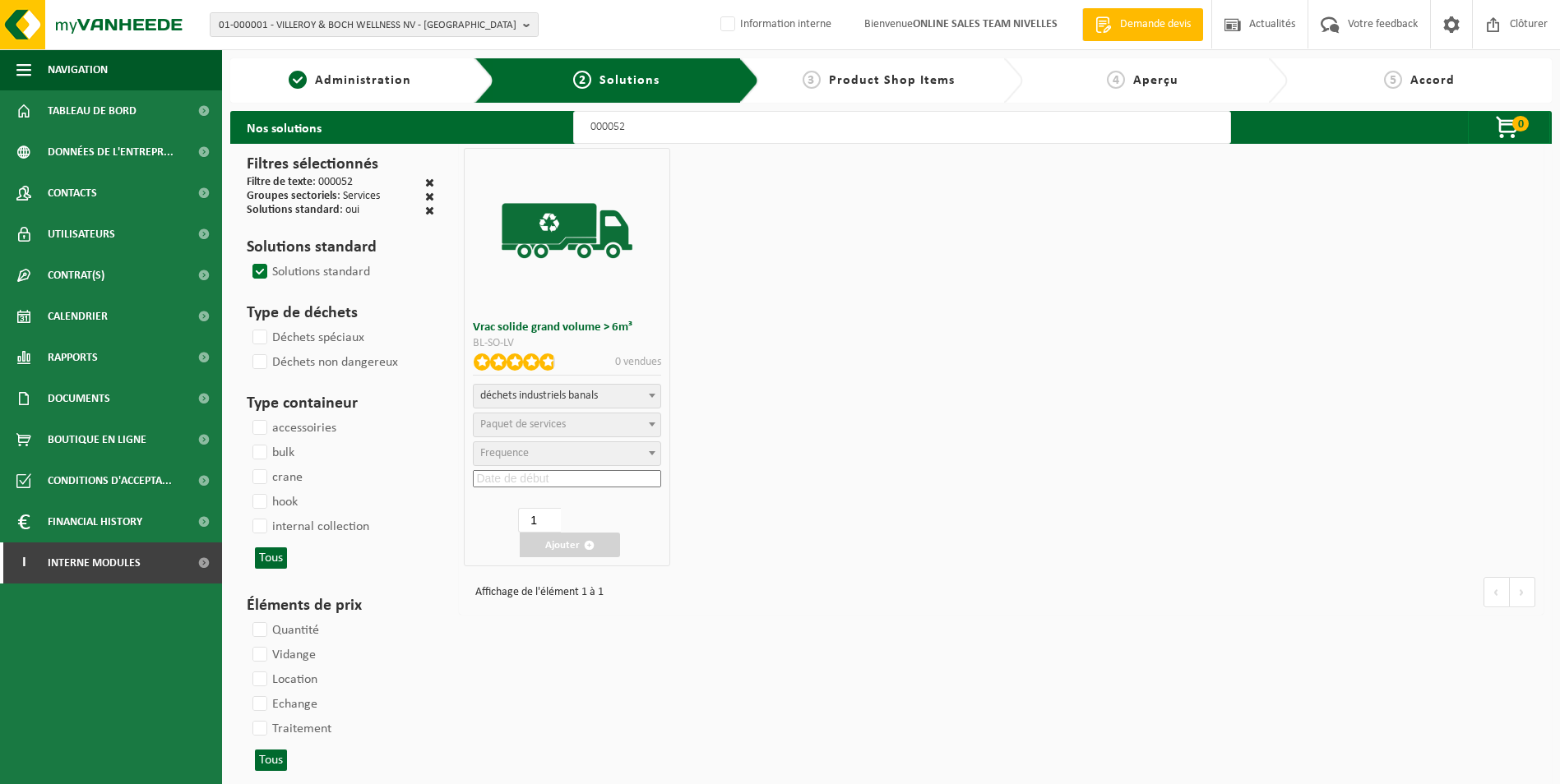
select select
select select "47"
select select "25"
click at [559, 479] on input at bounding box center [567, 478] width 188 height 17
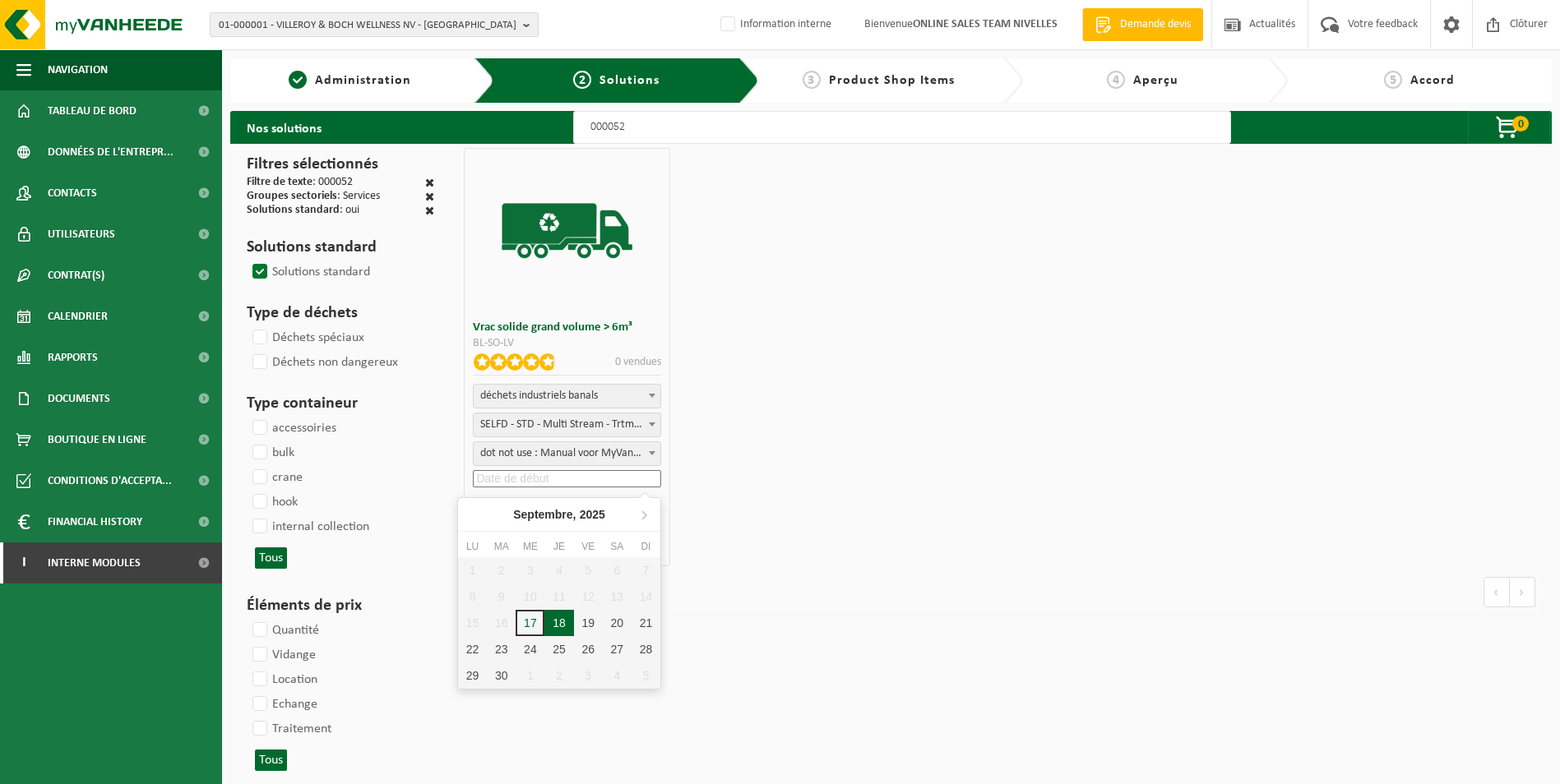
click at [559, 626] on div "18" at bounding box center [558, 623] width 29 height 27
type input "2025-09-18"
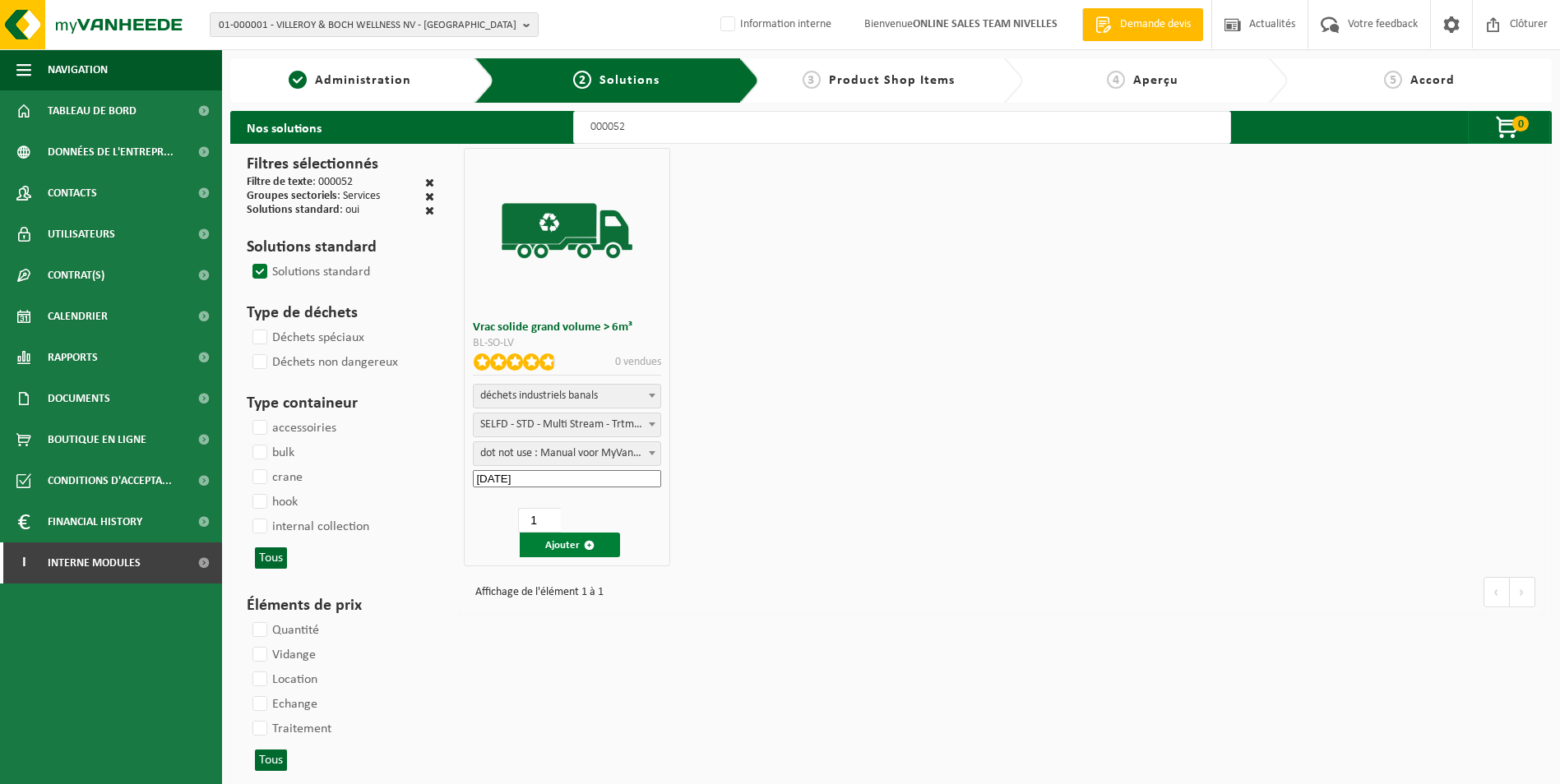
click at [572, 549] on button "Ajouter" at bounding box center [570, 544] width 100 height 25
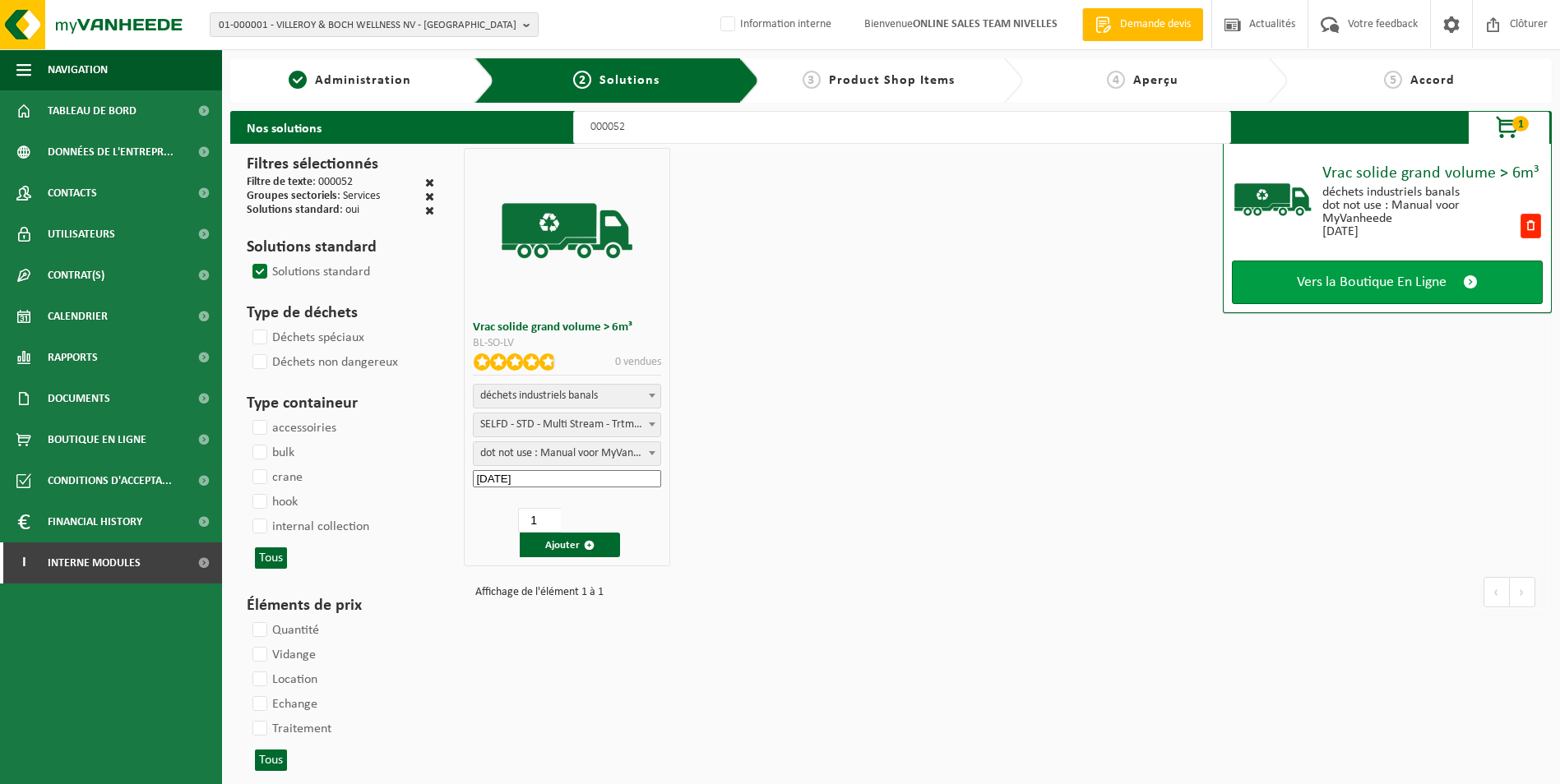
click at [1374, 292] on link "Vers la Boutique En Ligne" at bounding box center [1387, 282] width 311 height 44
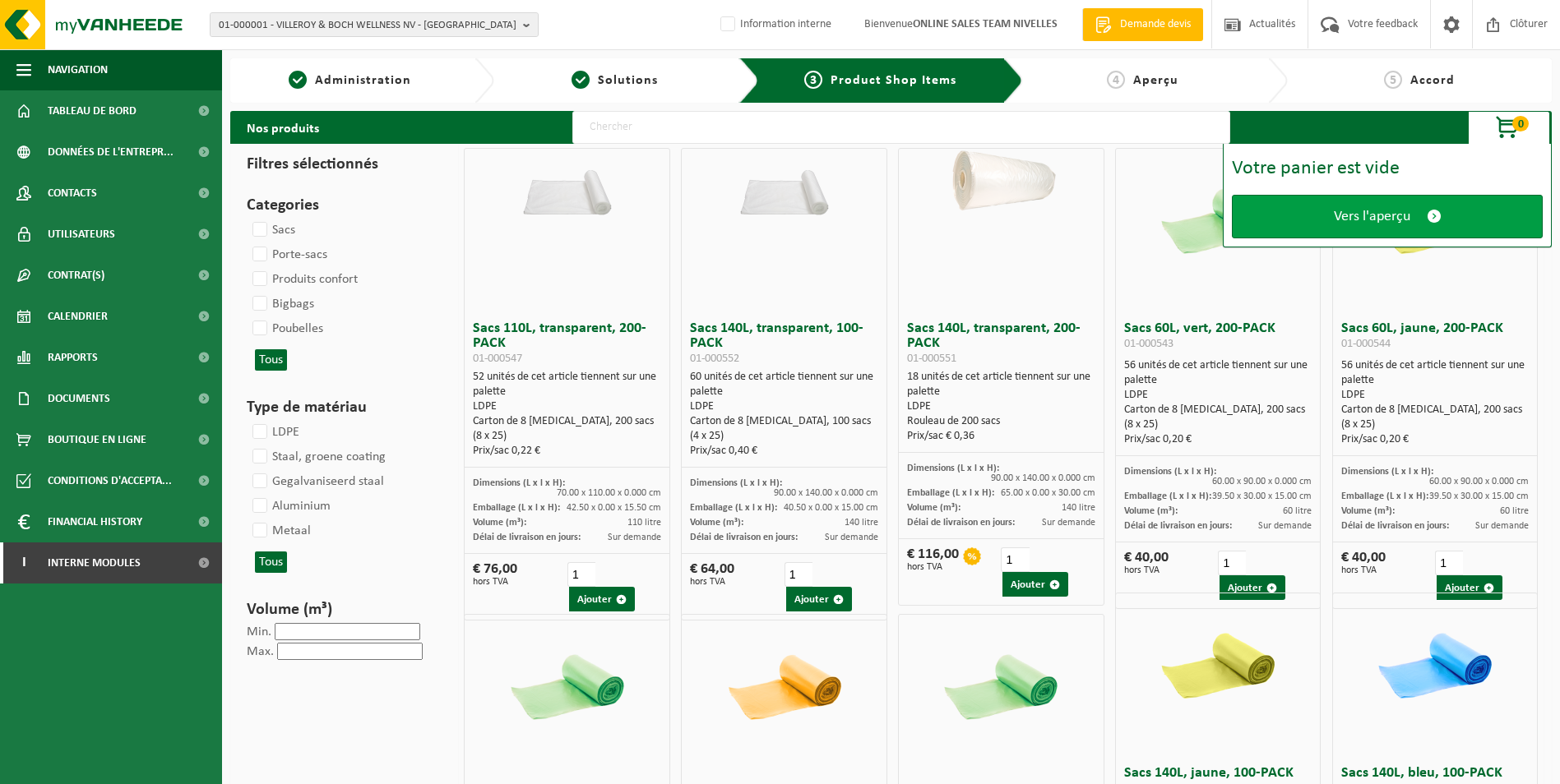
click at [1371, 212] on span "Vers l'aperçu" at bounding box center [1371, 216] width 76 height 17
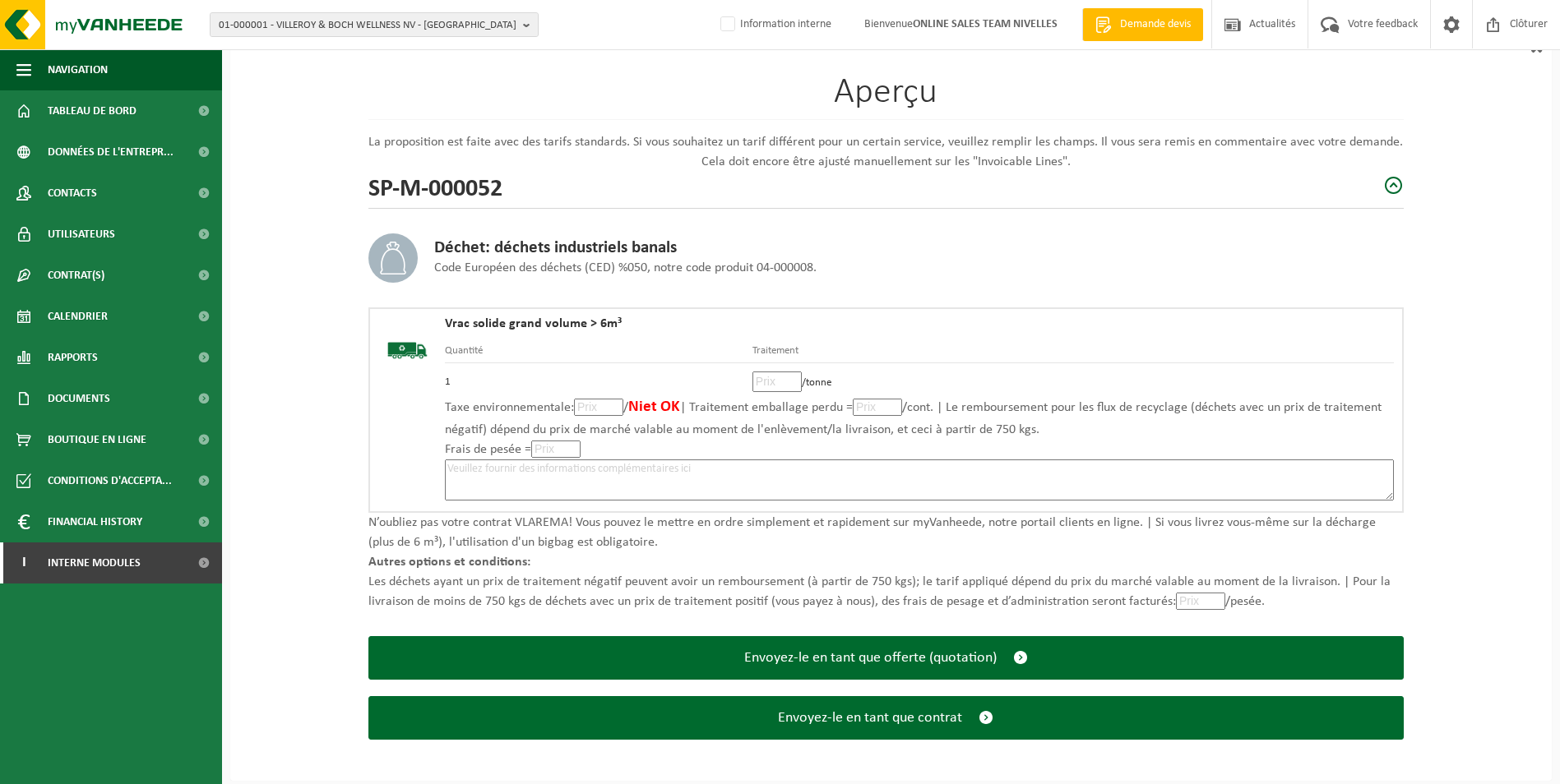
scroll to position [114, 0]
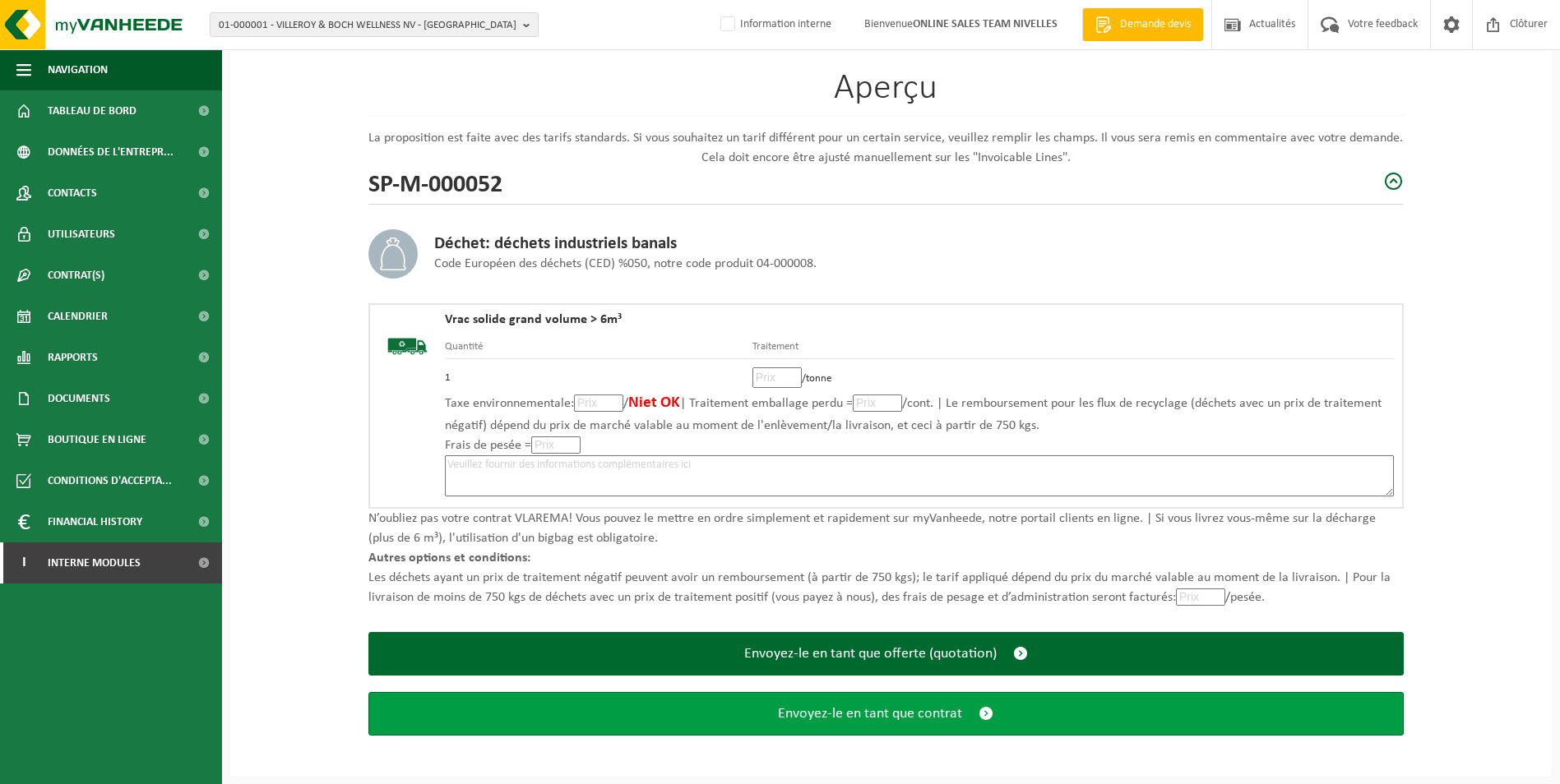
click at [884, 717] on span "Envoyez-le en tant que contrat" at bounding box center [870, 713] width 184 height 17
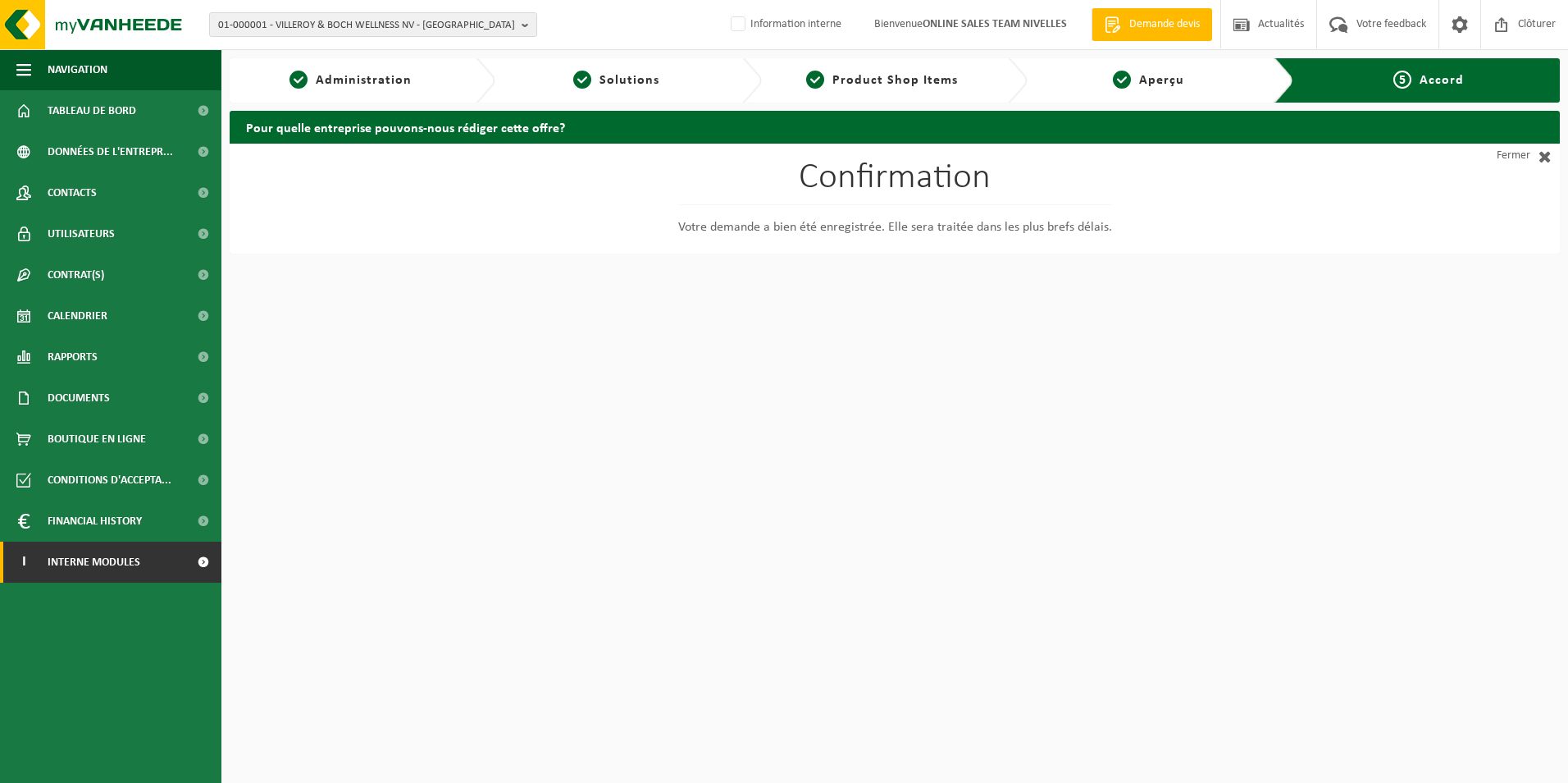
click at [70, 566] on span "Interne modules" at bounding box center [94, 563] width 93 height 42
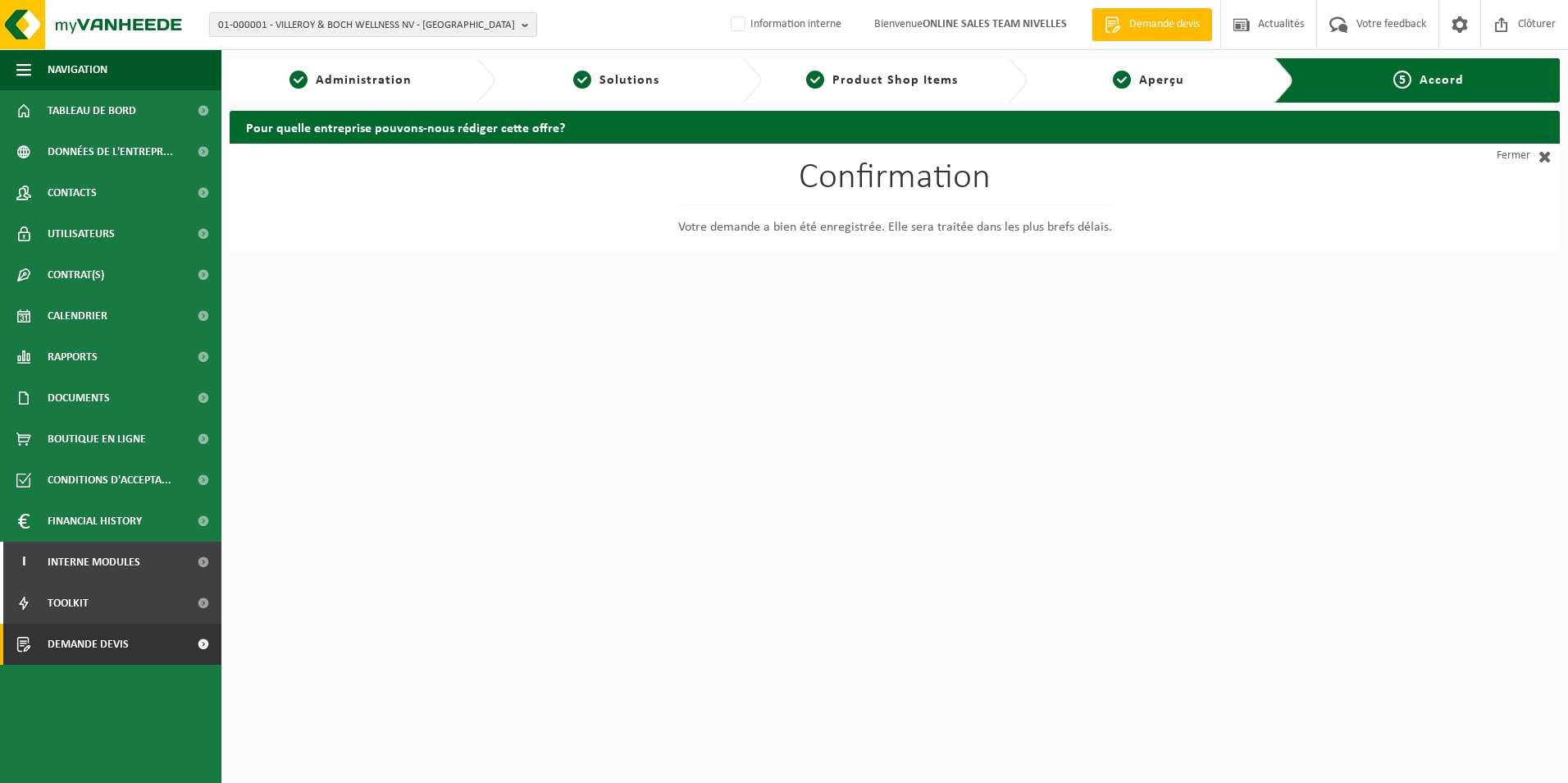
click at [81, 644] on span "Demande devis" at bounding box center [88, 645] width 81 height 42
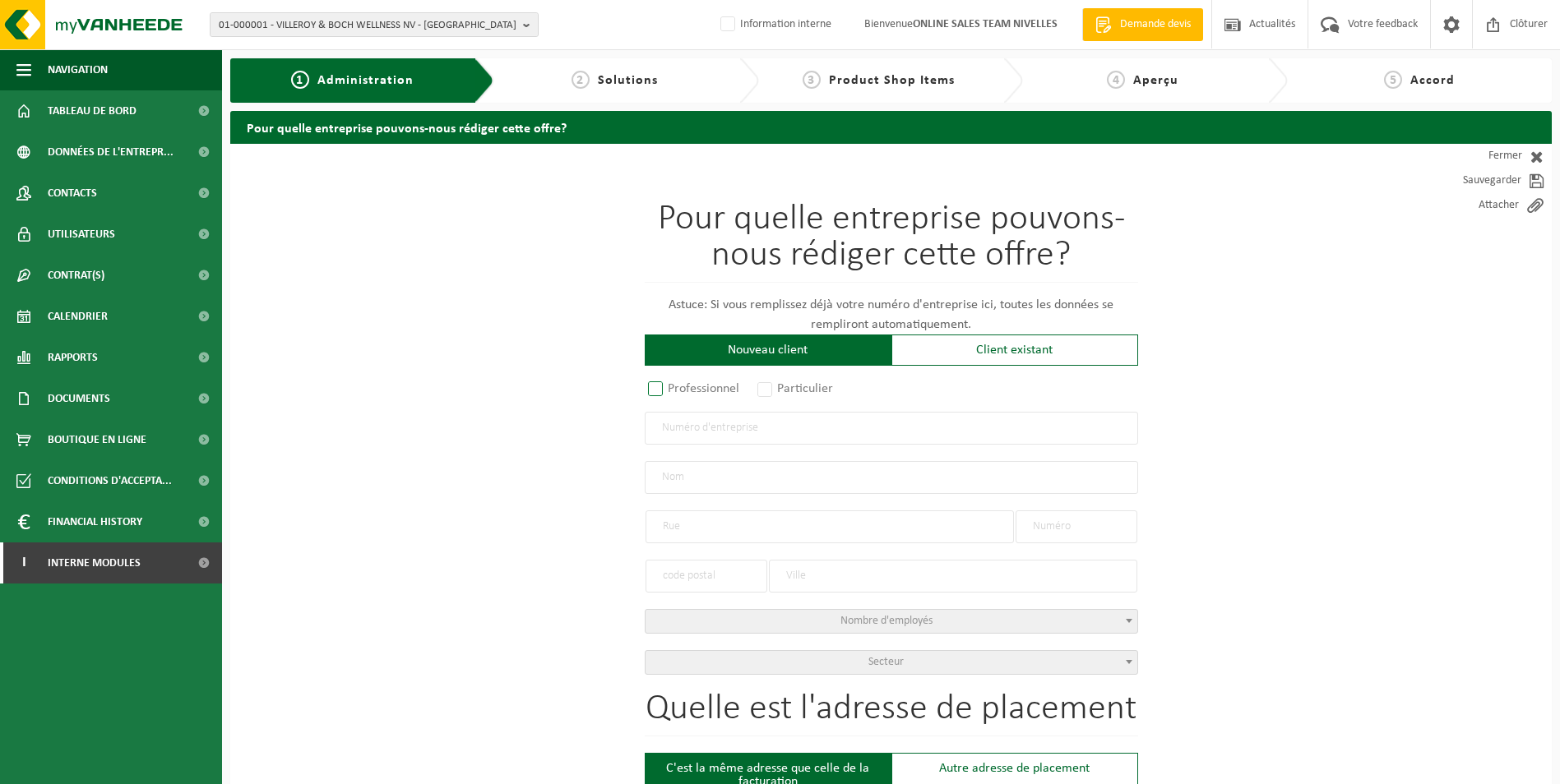
click at [656, 387] on label "Professionnel" at bounding box center [694, 388] width 99 height 23
click at [672, 387] on input "Professionnel" at bounding box center [676, 389] width 11 height 11
radio input "true"
click at [699, 433] on input "text" at bounding box center [891, 428] width 493 height 33
type input "0737429632"
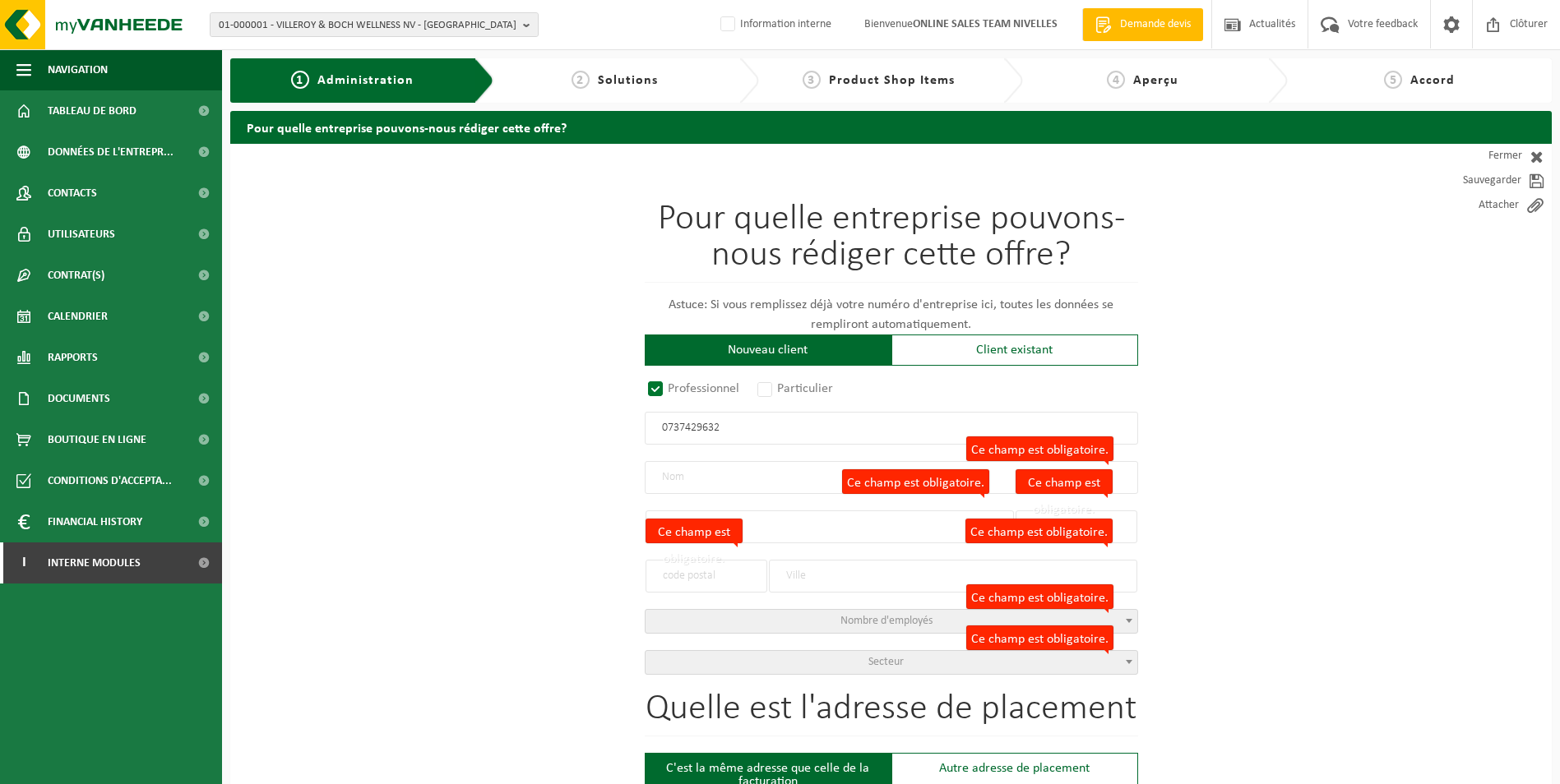
radio input "true"
type input "0737429632"
type input "PATRIMONIA RENOVATION SRL"
type input "PLACE DU TRICHON"
type input "1"
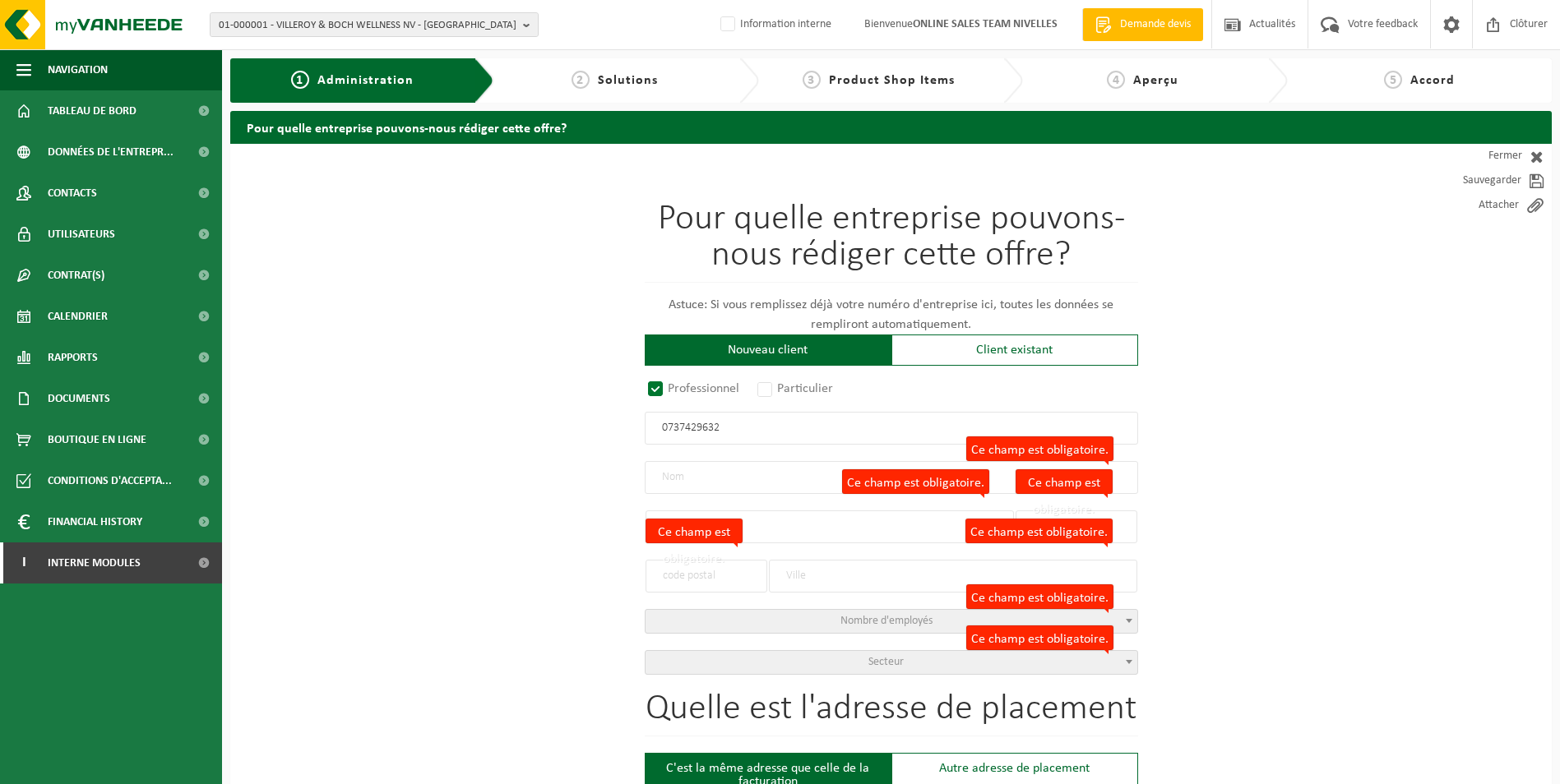
type input "7181"
type input "SENEFFE"
select select "D"
select select "NACE_4399"
type input "PATRIMONIA RENOVATION SRL"
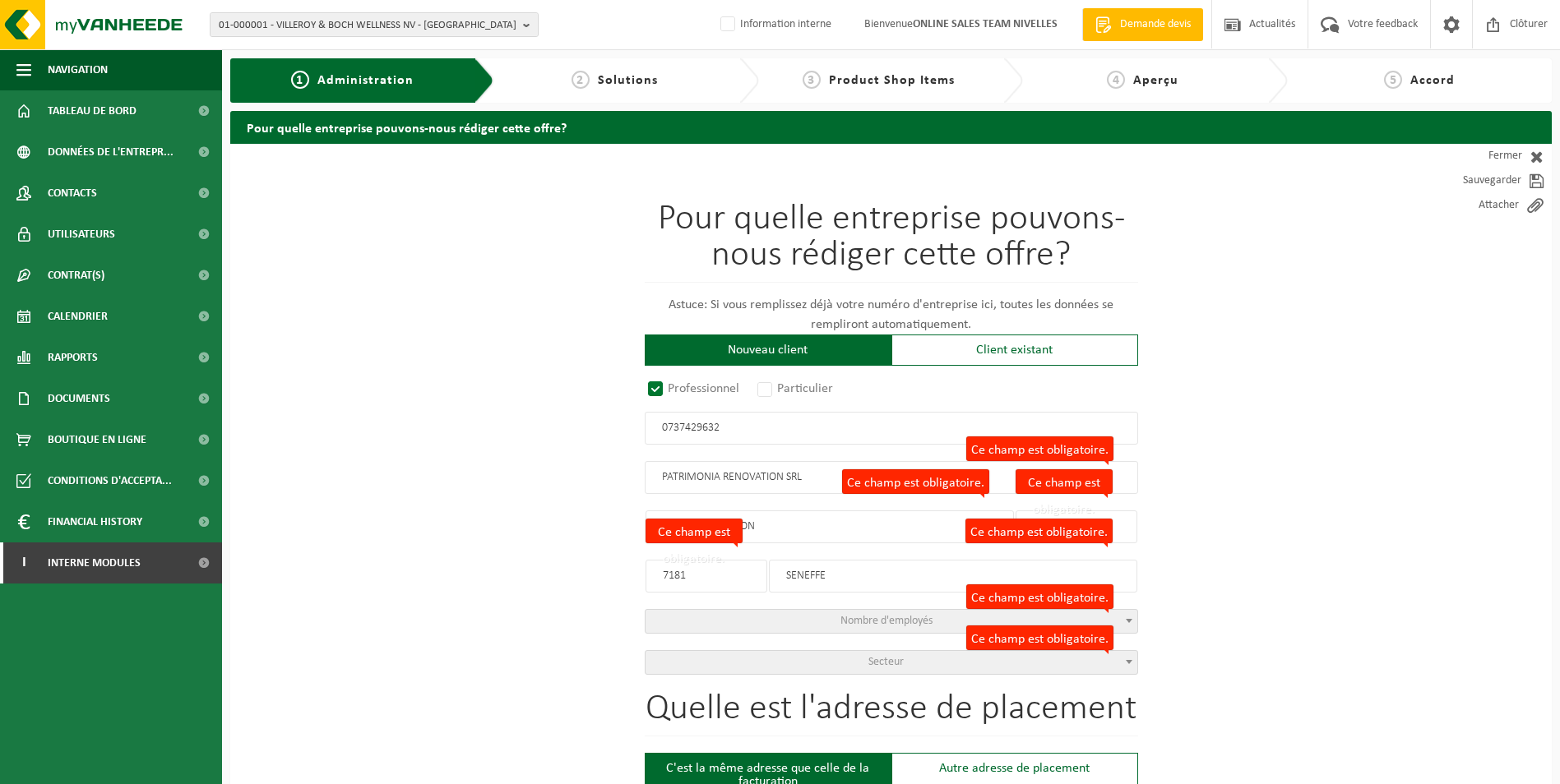
type input "PLACE DU TRICHON"
type input "1"
type input "7181"
type input "SENEFFE"
type input "2300726766"
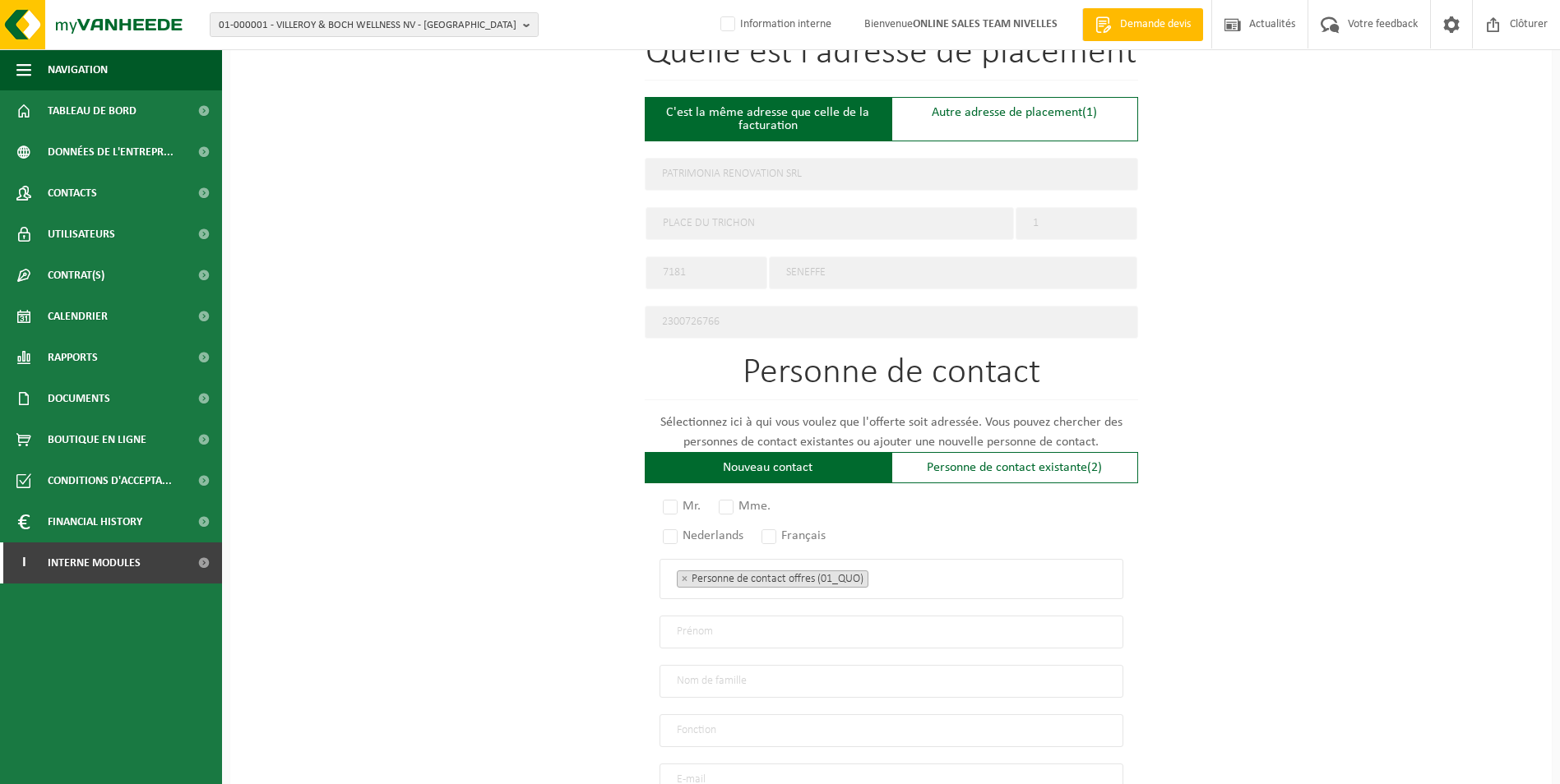
scroll to position [657, 0]
click at [675, 496] on label "Mr." at bounding box center [682, 504] width 46 height 23
radio input "true"
click at [772, 529] on label "Français" at bounding box center [793, 534] width 72 height 23
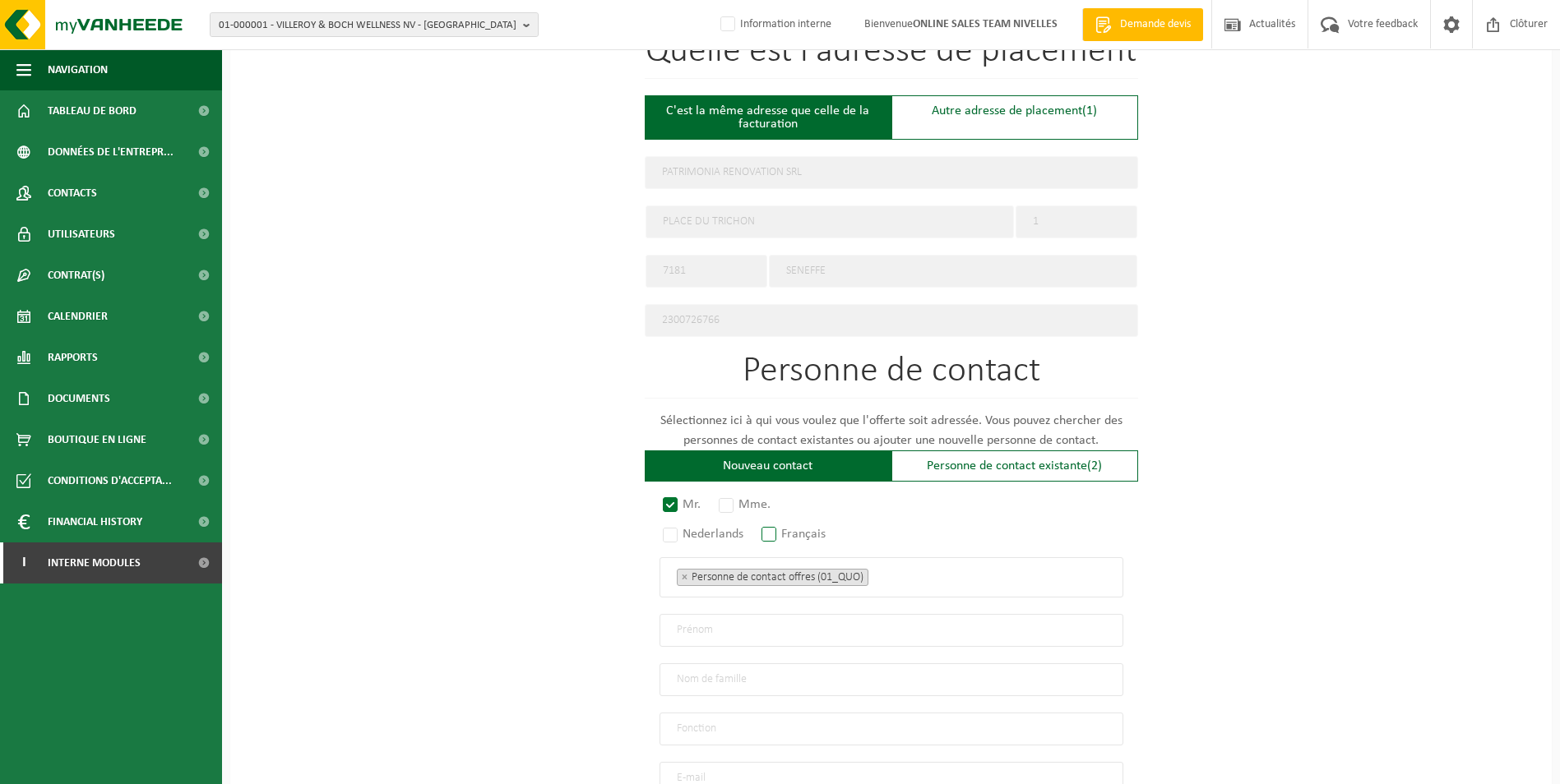
radio input "true"
click at [897, 568] on ul "× Personne de contact offres (01_QUO)" at bounding box center [890, 577] width 429 height 22
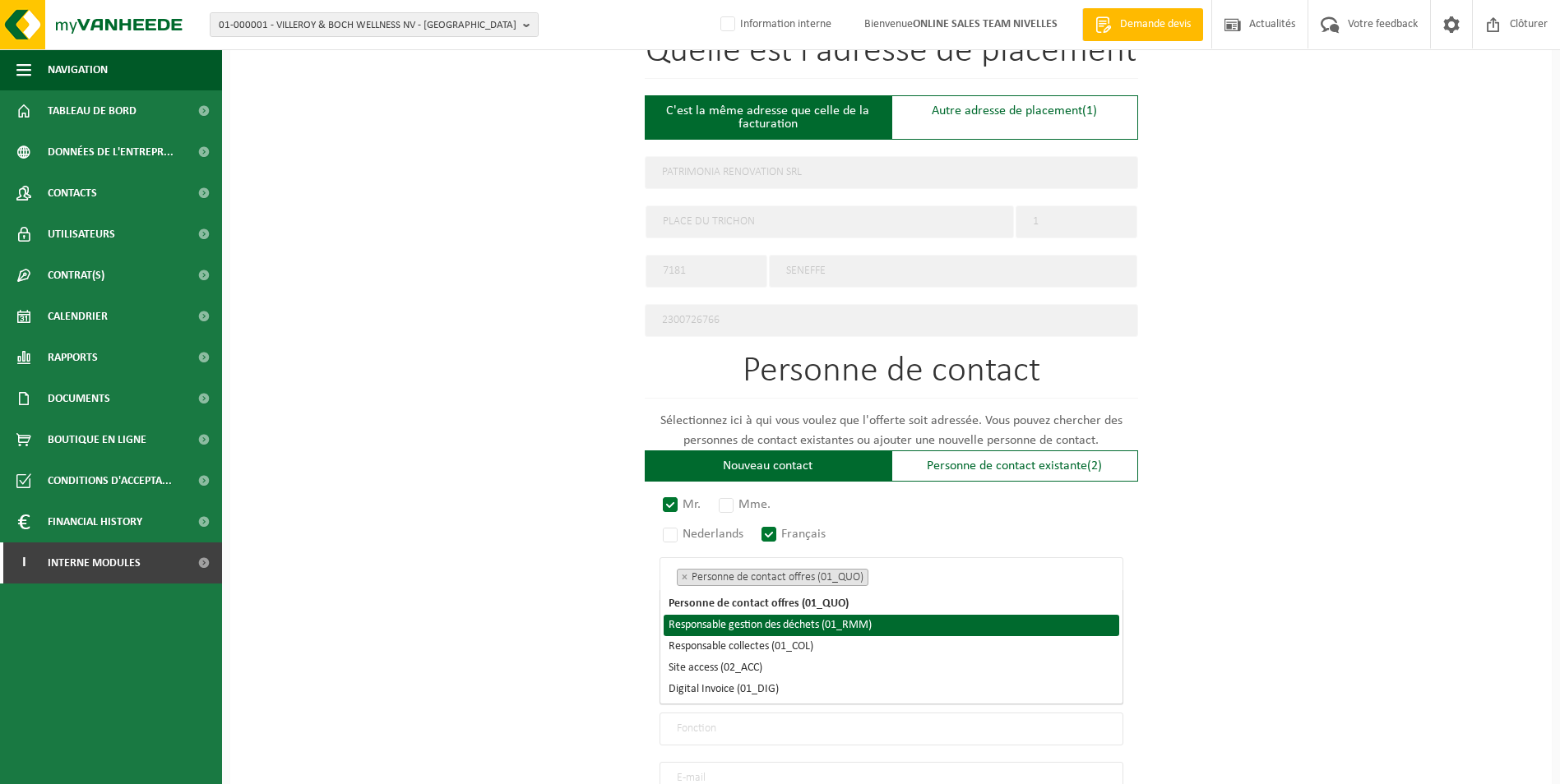
click at [820, 622] on li "Responsable gestion des déchets (01_RMM)" at bounding box center [891, 626] width 456 height 22
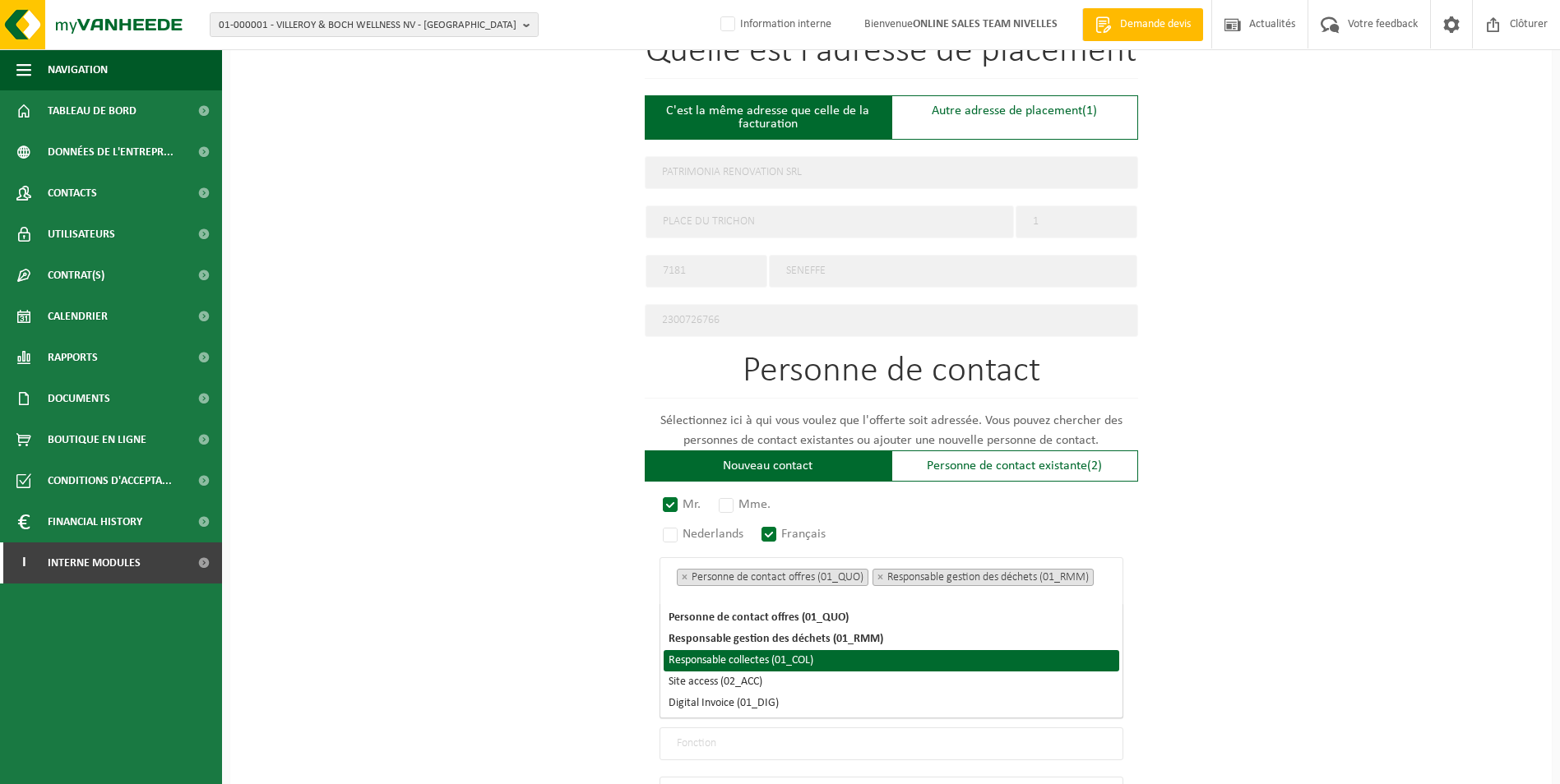
click at [795, 660] on li "Responsable collectes (01_COL)" at bounding box center [891, 661] width 456 height 22
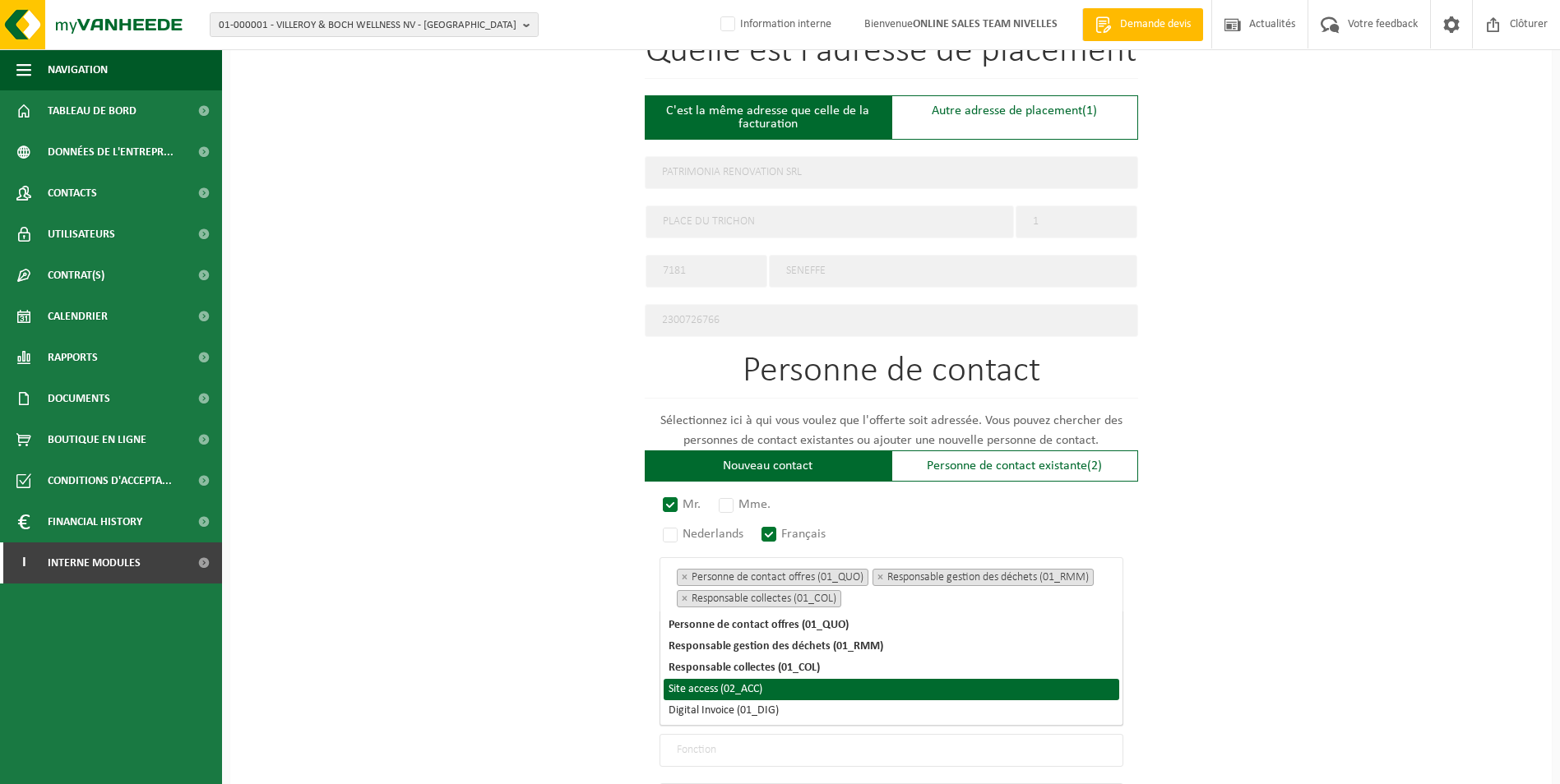
click at [752, 689] on li "Site access (02_ACC)" at bounding box center [891, 690] width 456 height 22
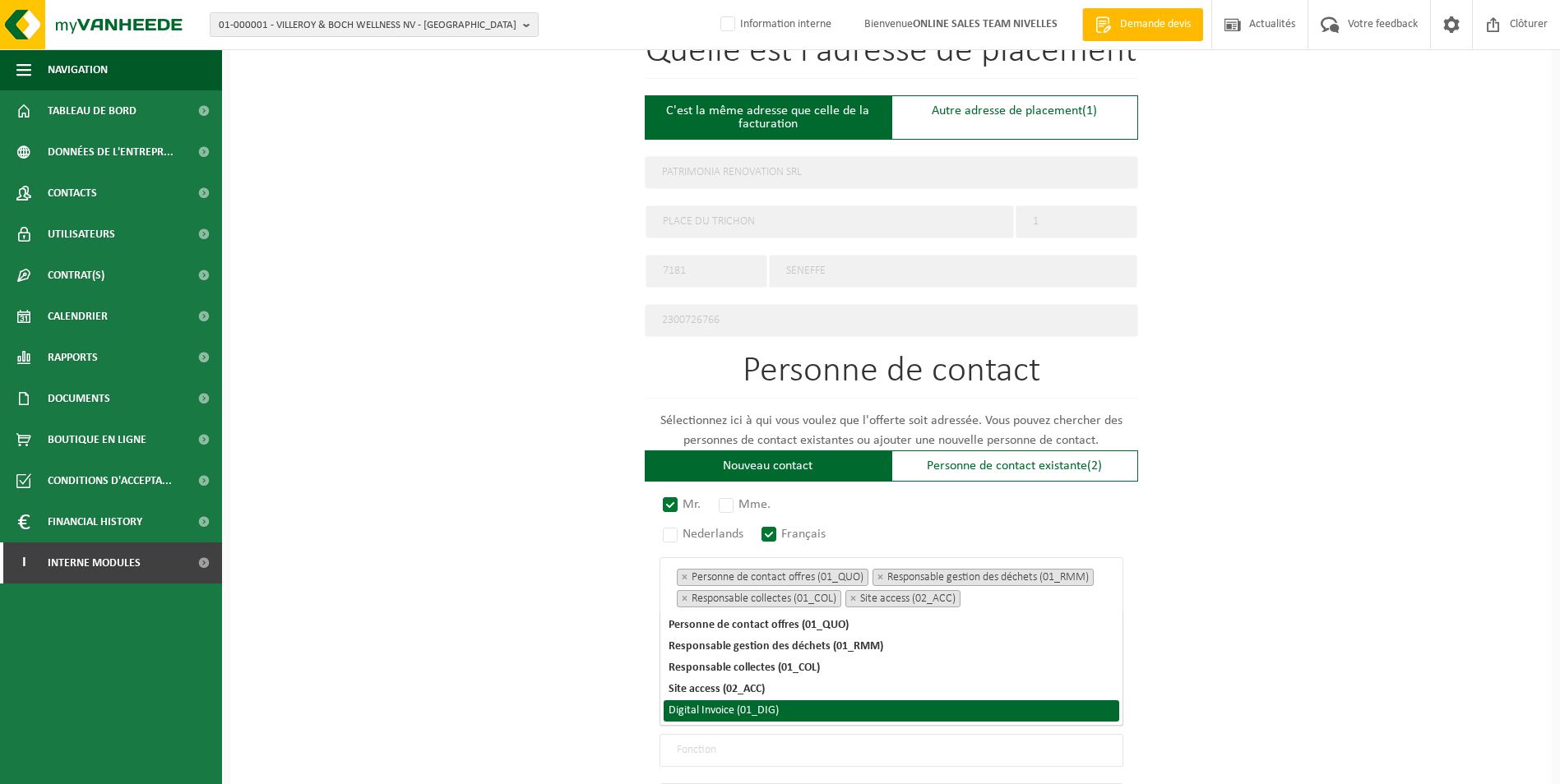
click at [742, 722] on span "Personne de contact offres (01_QUO) Responsable gestion des déchets (01_RMM) Re…" at bounding box center [891, 668] width 462 height 114
click at [740, 714] on li "Digital Invoice (01_DIG)" at bounding box center [891, 711] width 456 height 22
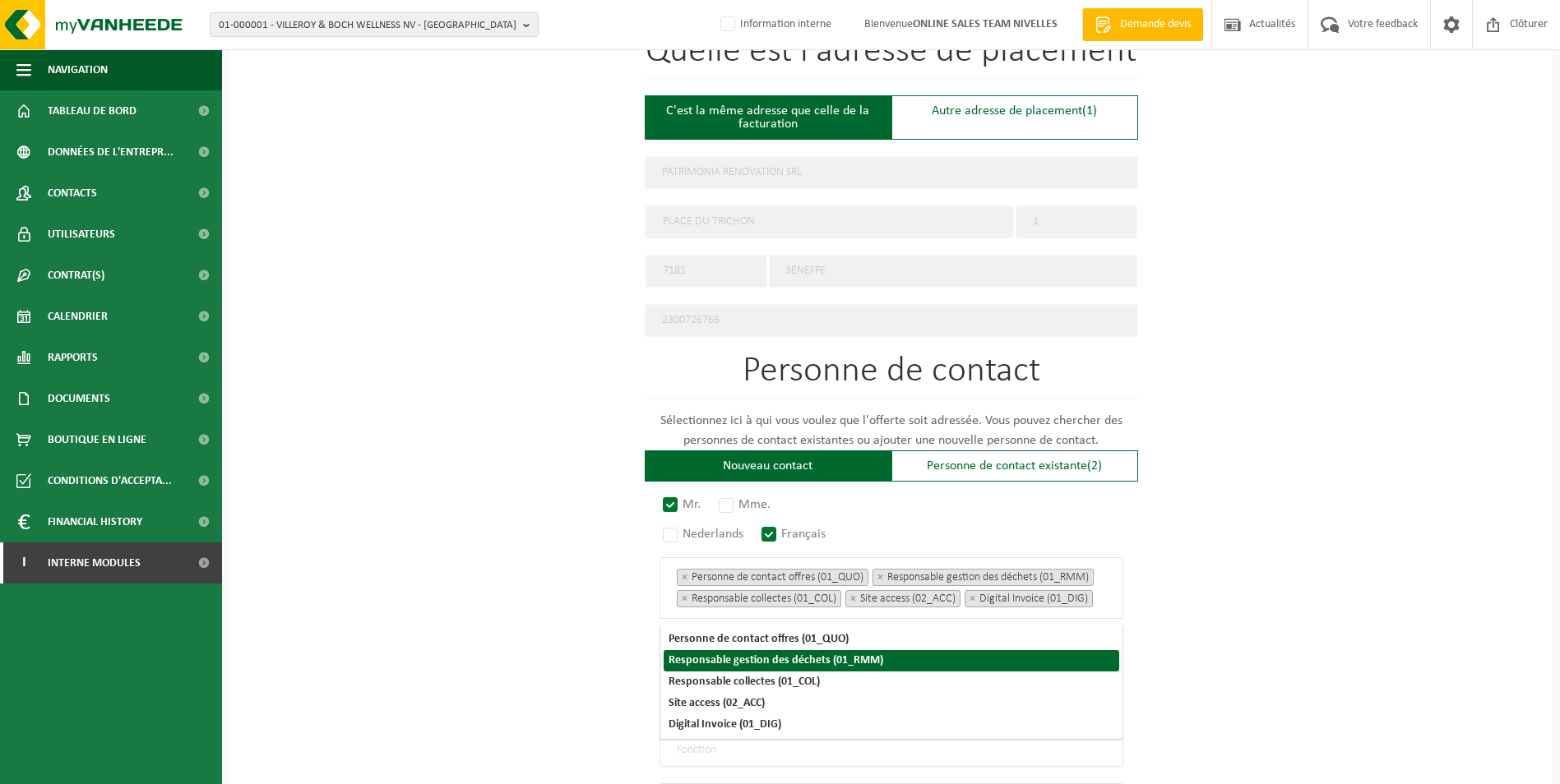
click at [1396, 481] on div "Pour quelle entreprise pouvons-nous rédiger cette offre? Astuce: Si vous rempli…" at bounding box center [890, 247] width 1321 height 1522
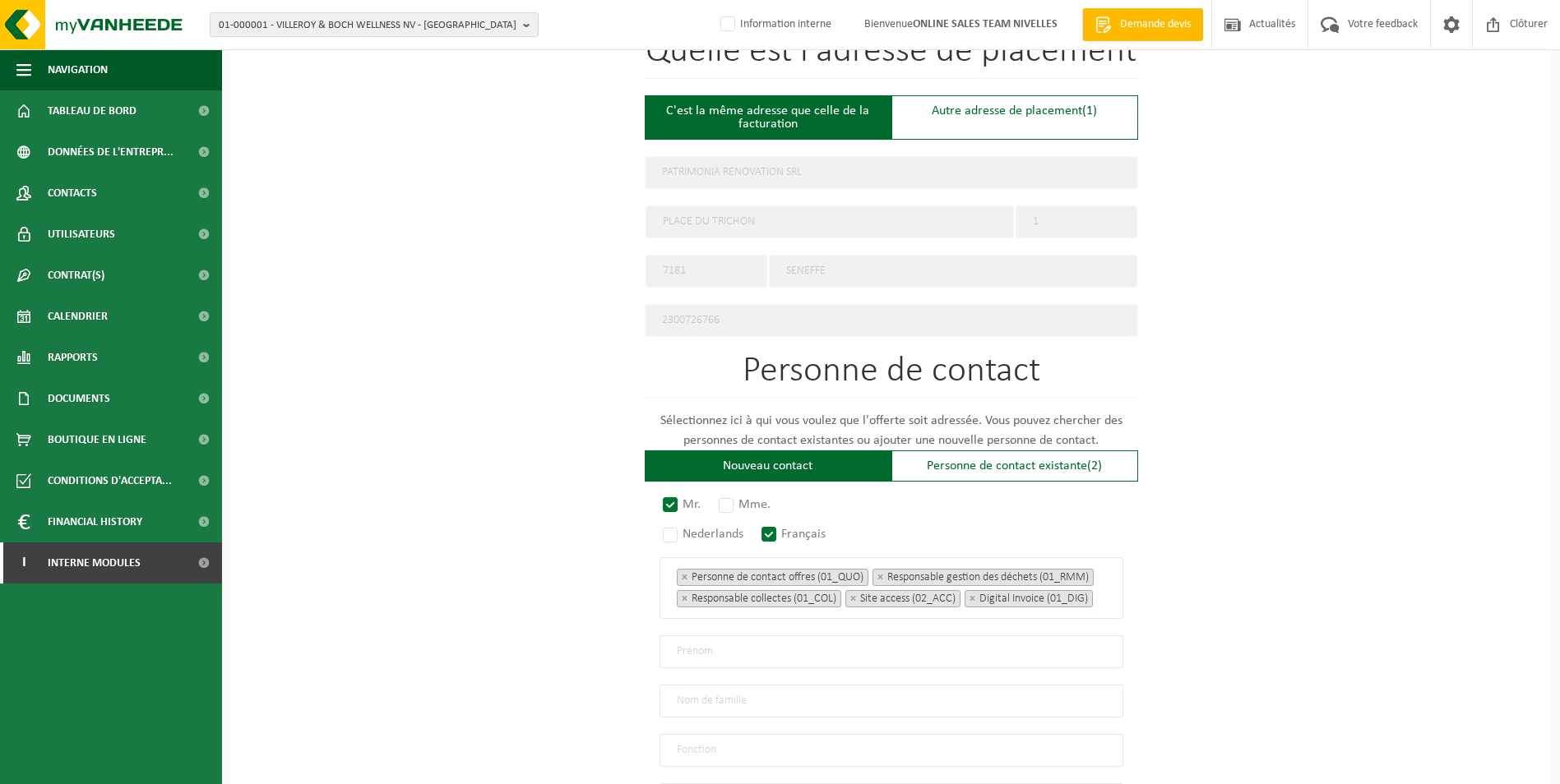
scroll to position [892, 0]
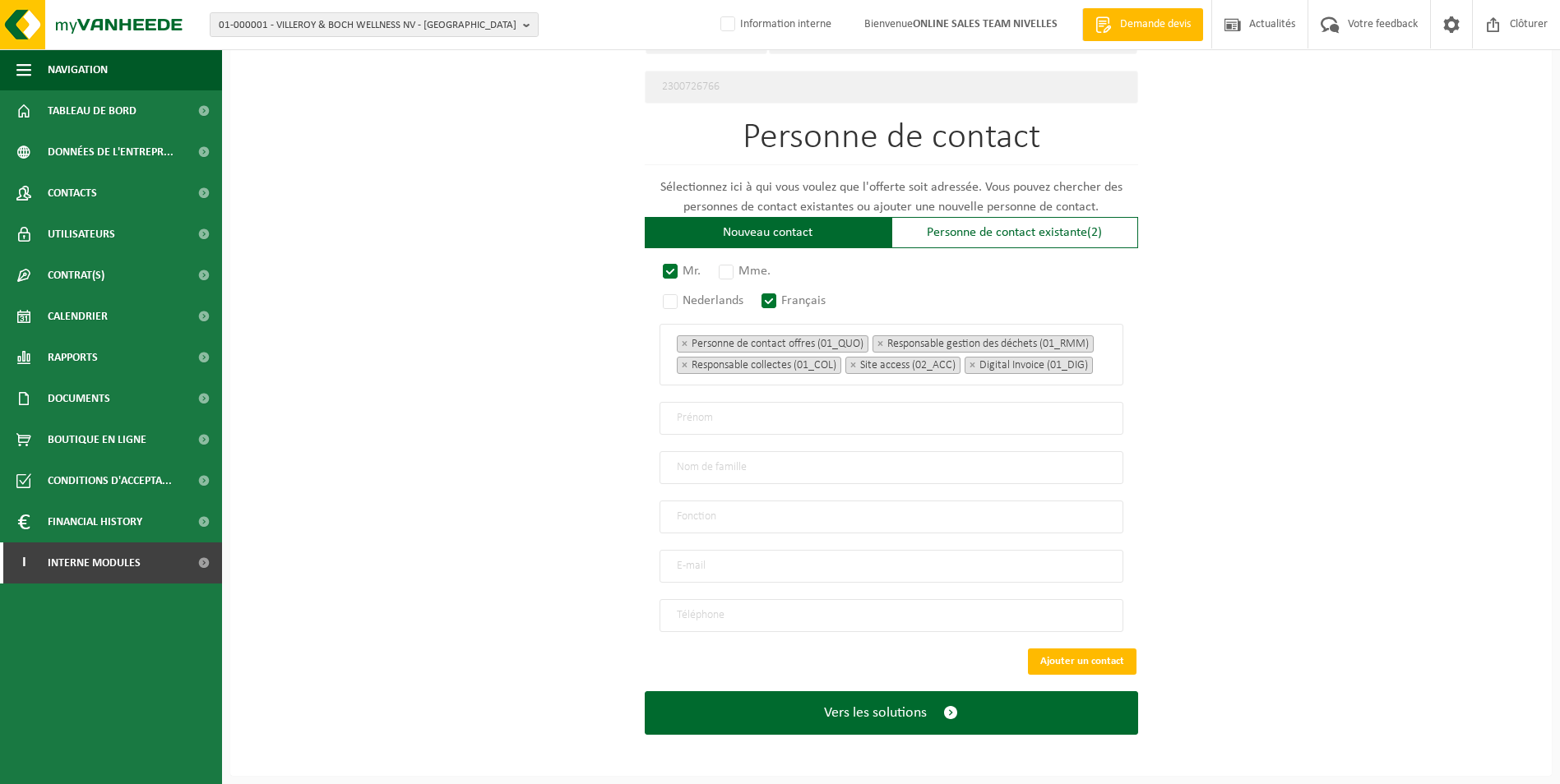
click at [713, 425] on input "text" at bounding box center [891, 418] width 464 height 33
type input "Victor"
type input "Grigorciuc"
type input "Direction"
type input "vdbinvoice@gmail.com"
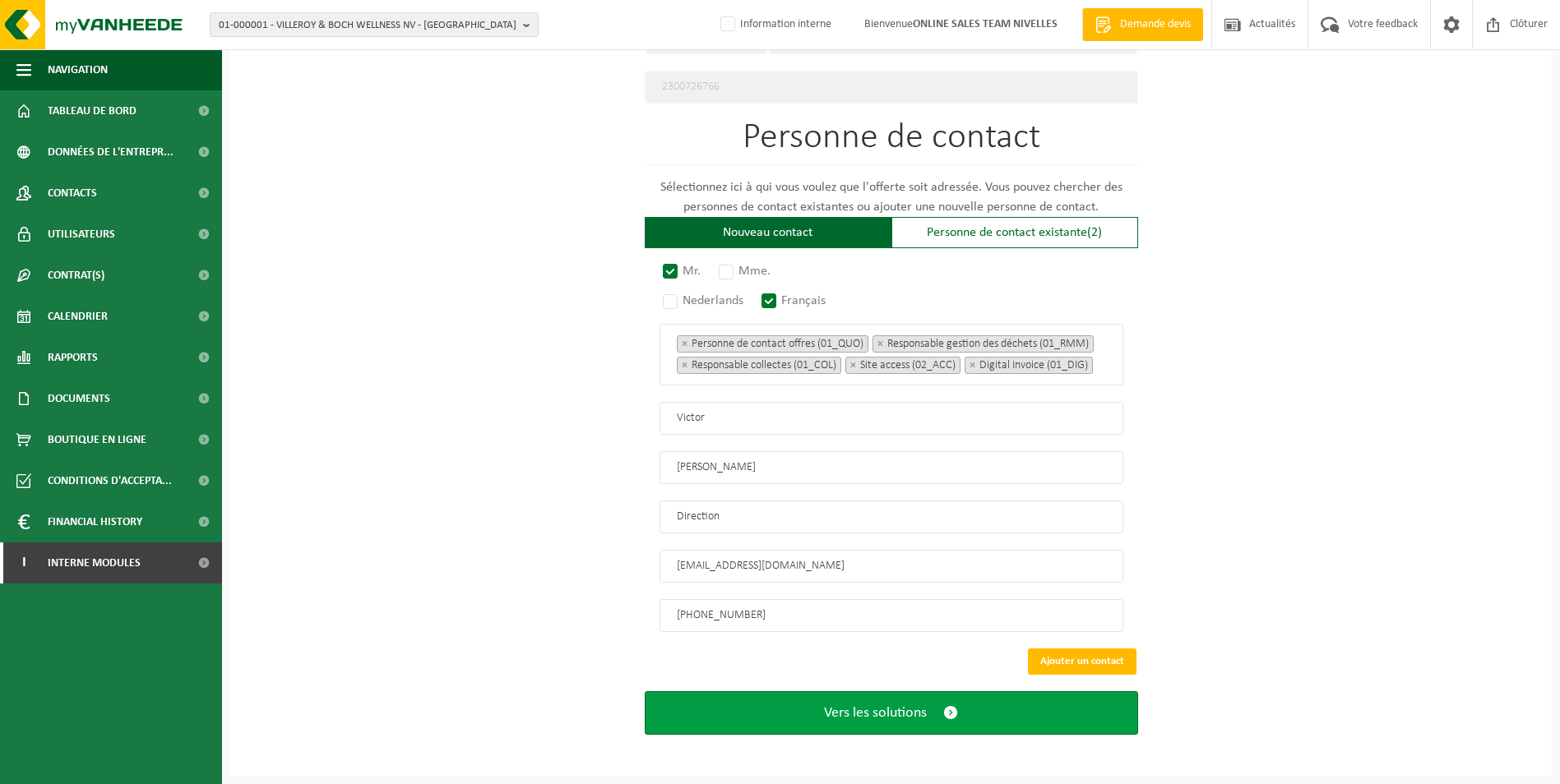
type input "+32 489 74 67 07"
click at [876, 715] on span "Vers les solutions" at bounding box center [876, 712] width 103 height 17
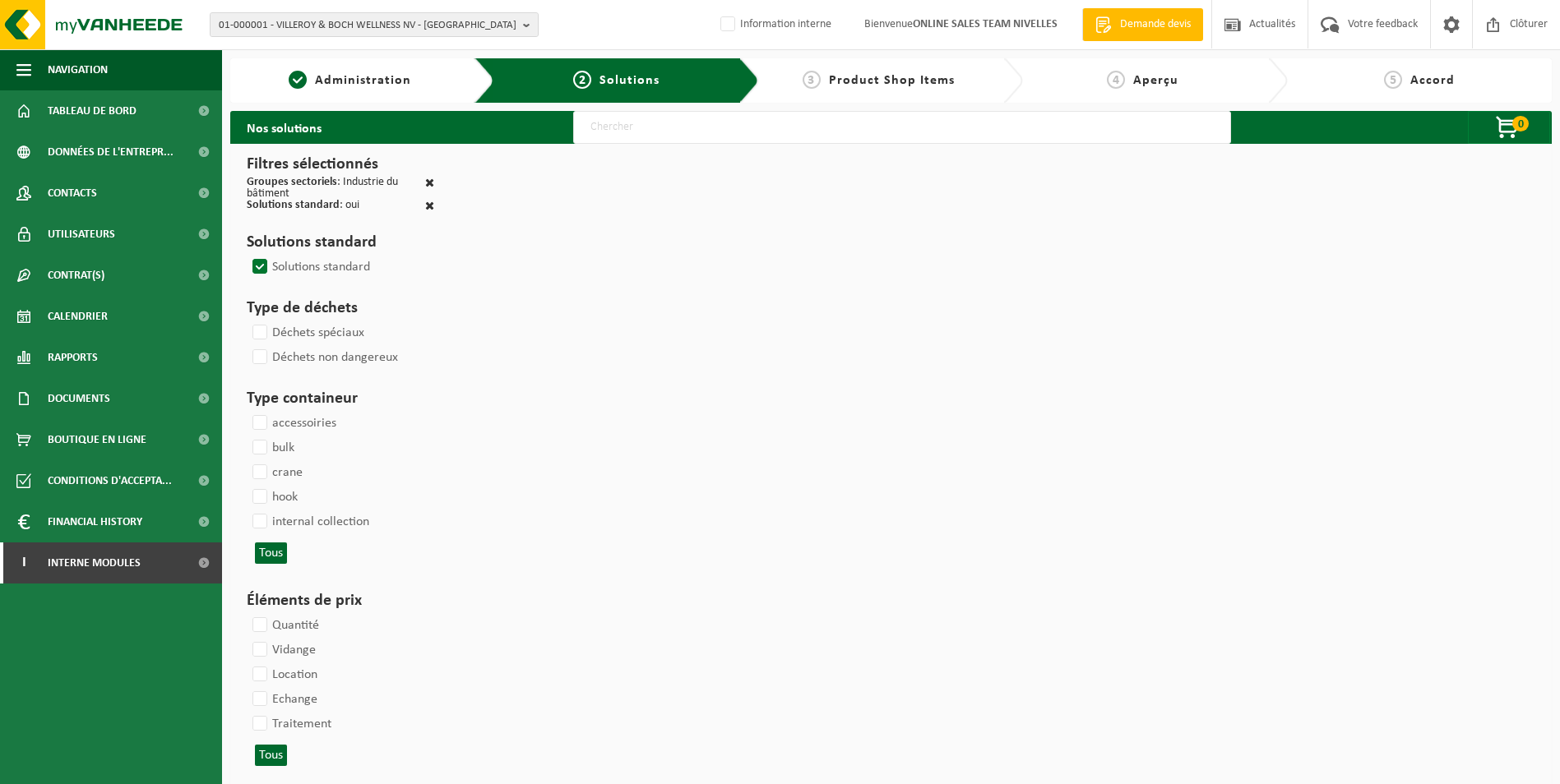
click at [648, 140] on input "text" at bounding box center [902, 127] width 658 height 33
type input "000052"
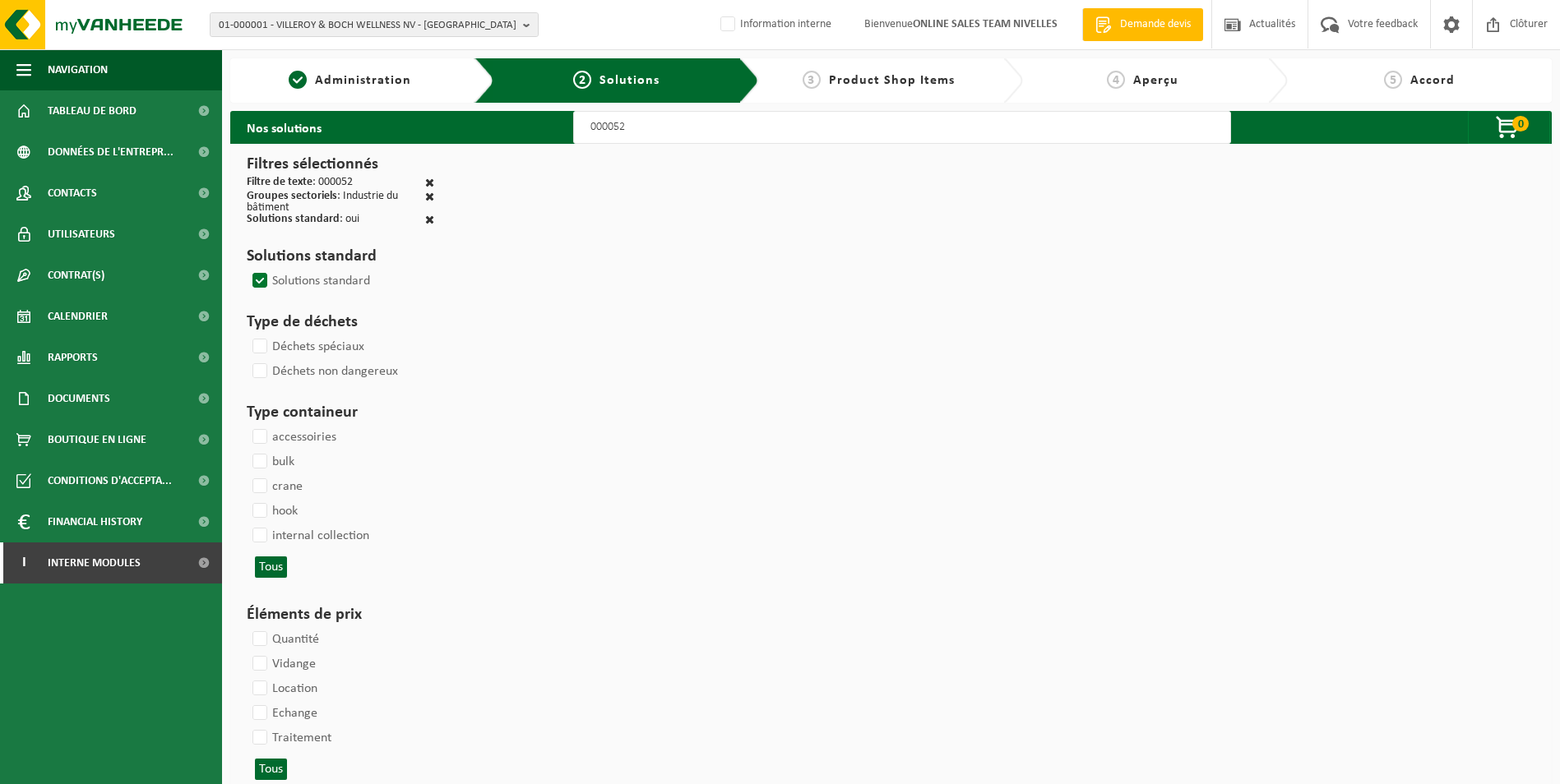
select select
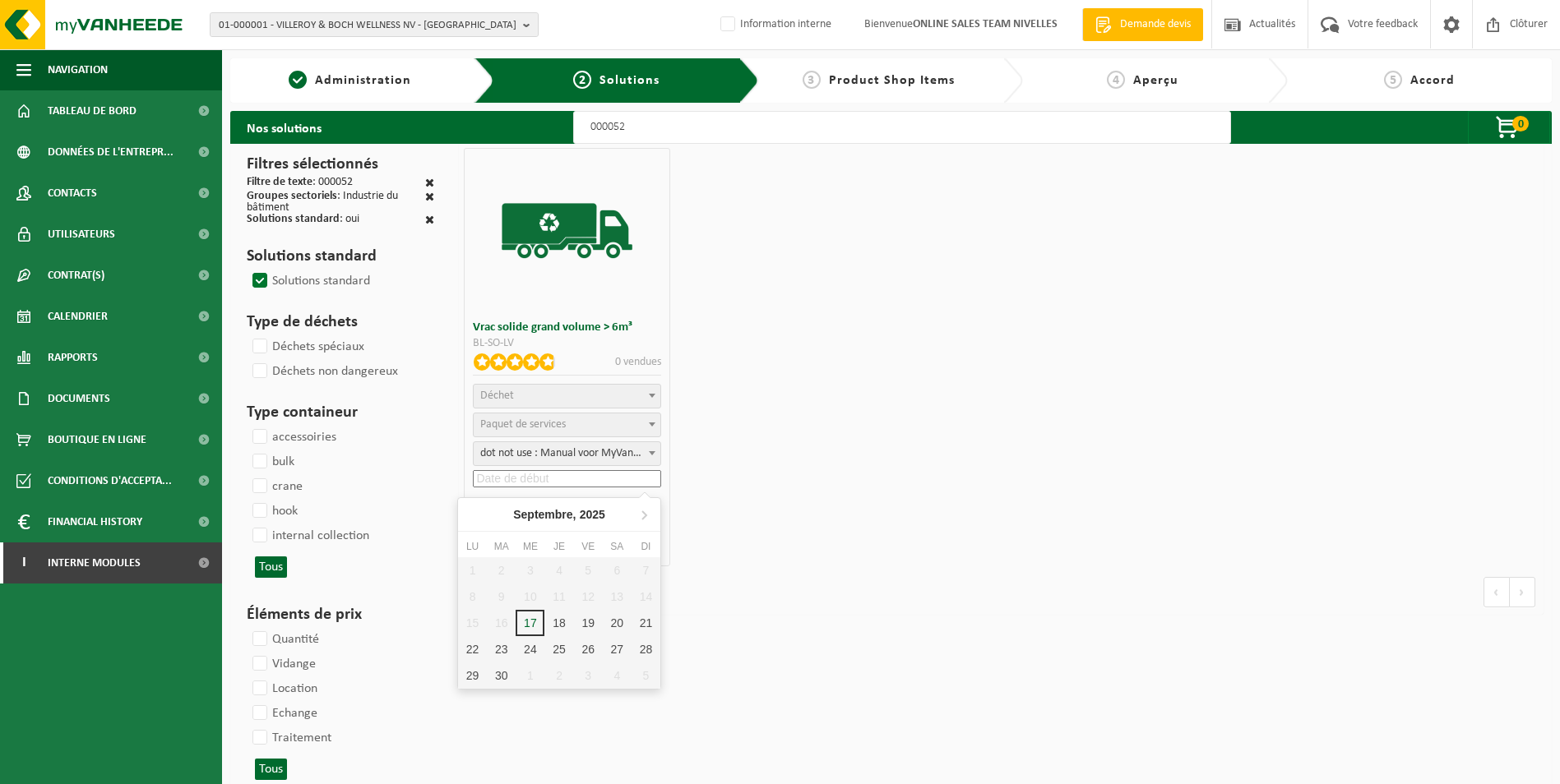
click at [605, 477] on input at bounding box center [567, 478] width 188 height 17
click at [528, 624] on div "17" at bounding box center [529, 623] width 29 height 27
type input "2025-09-17"
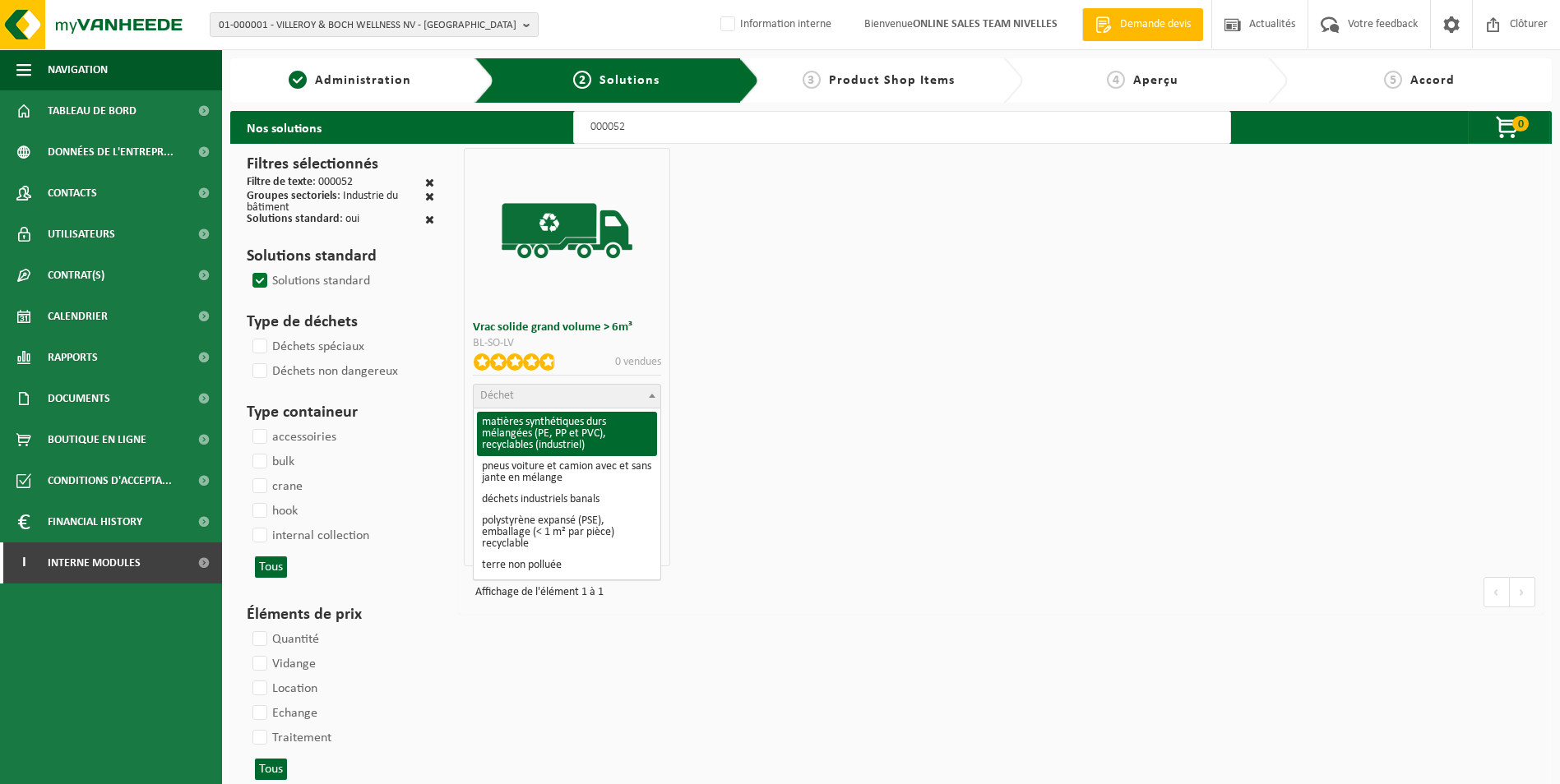
click at [530, 397] on span "Déchet" at bounding box center [567, 395] width 186 height 23
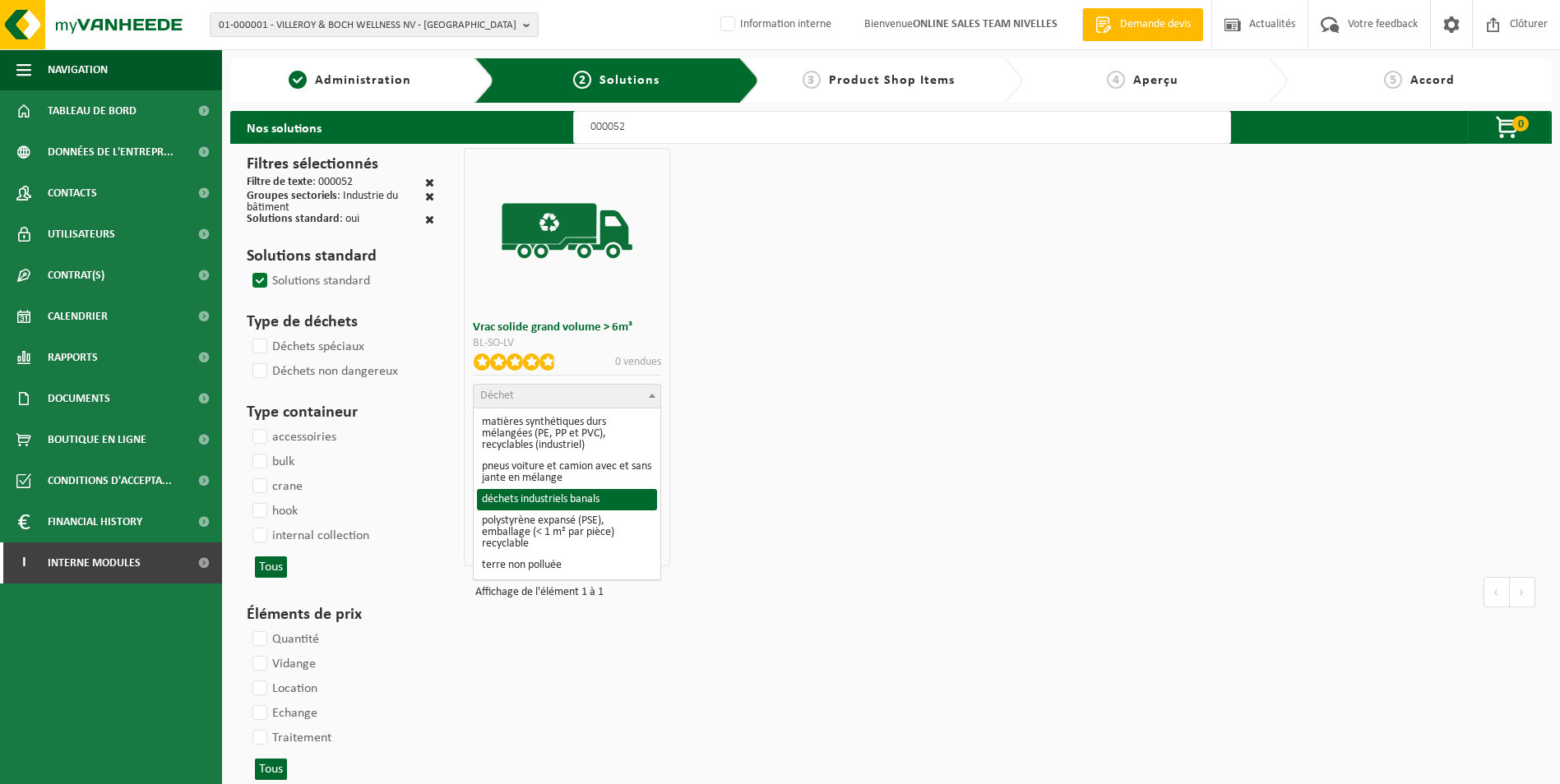
select select "8"
select select
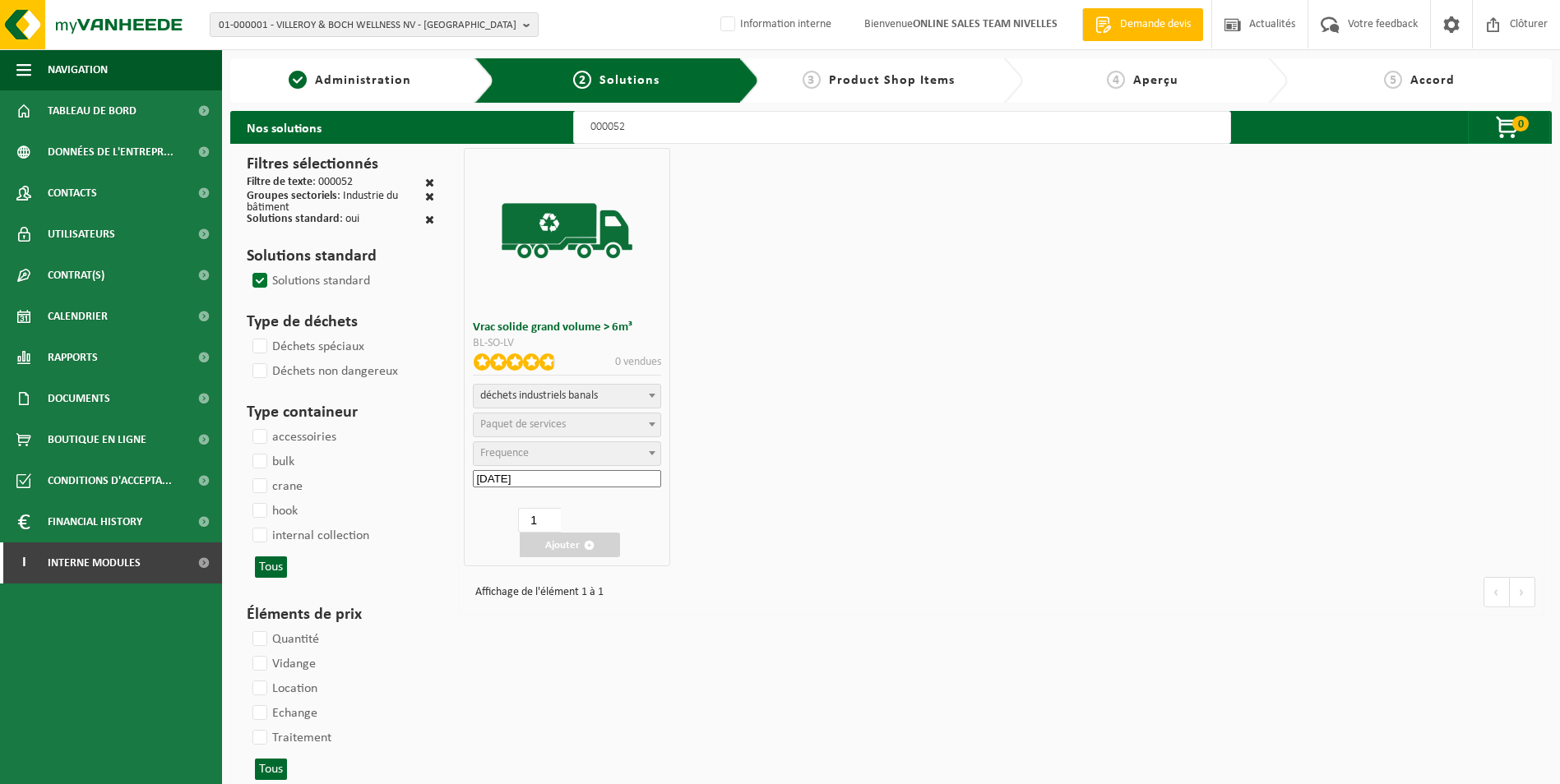
select select
select select "47"
select select "25"
click at [569, 551] on button "Ajouter" at bounding box center [570, 544] width 100 height 25
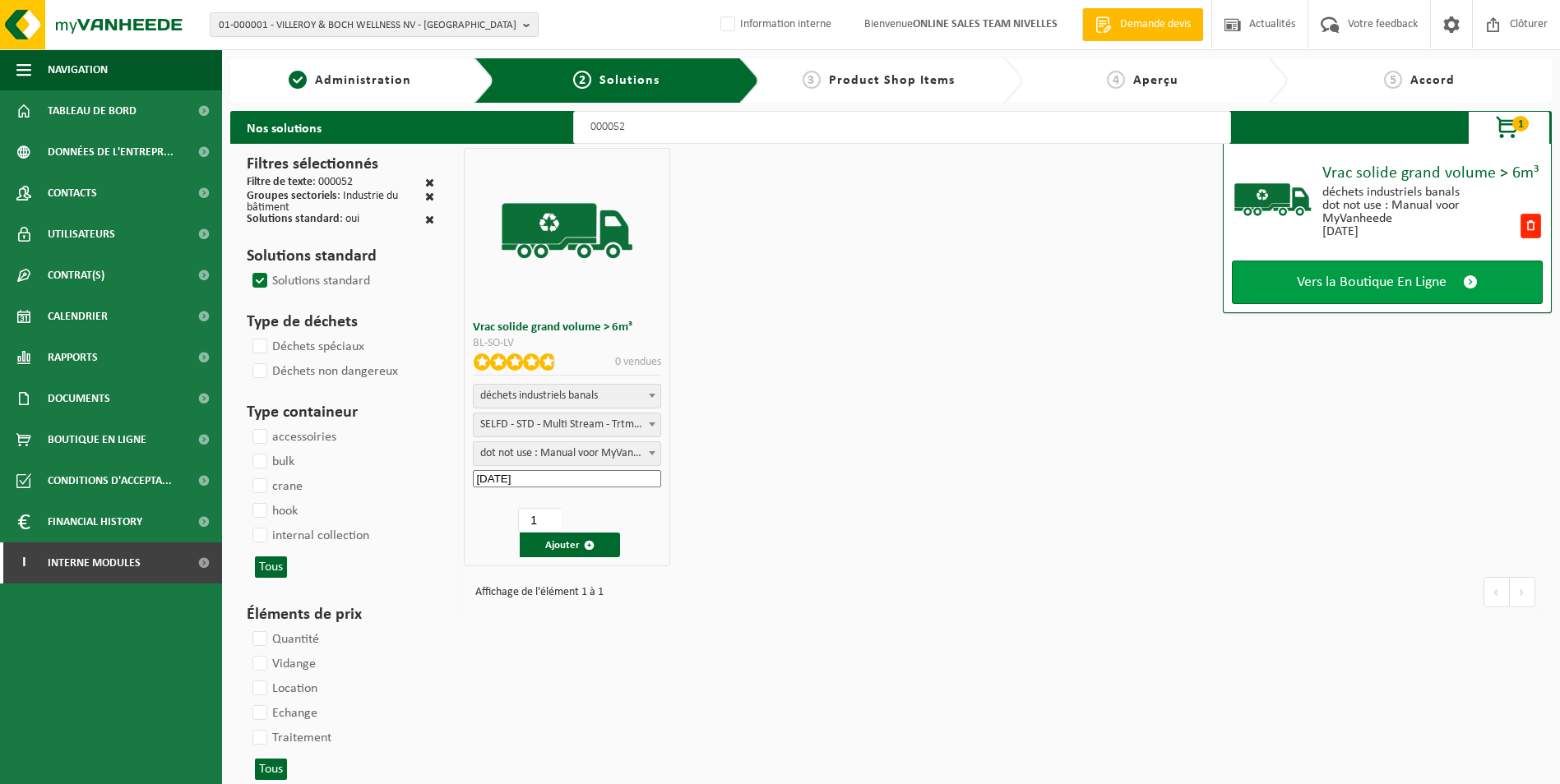
click at [1347, 284] on span "Vers la Boutique En Ligne" at bounding box center [1371, 281] width 150 height 17
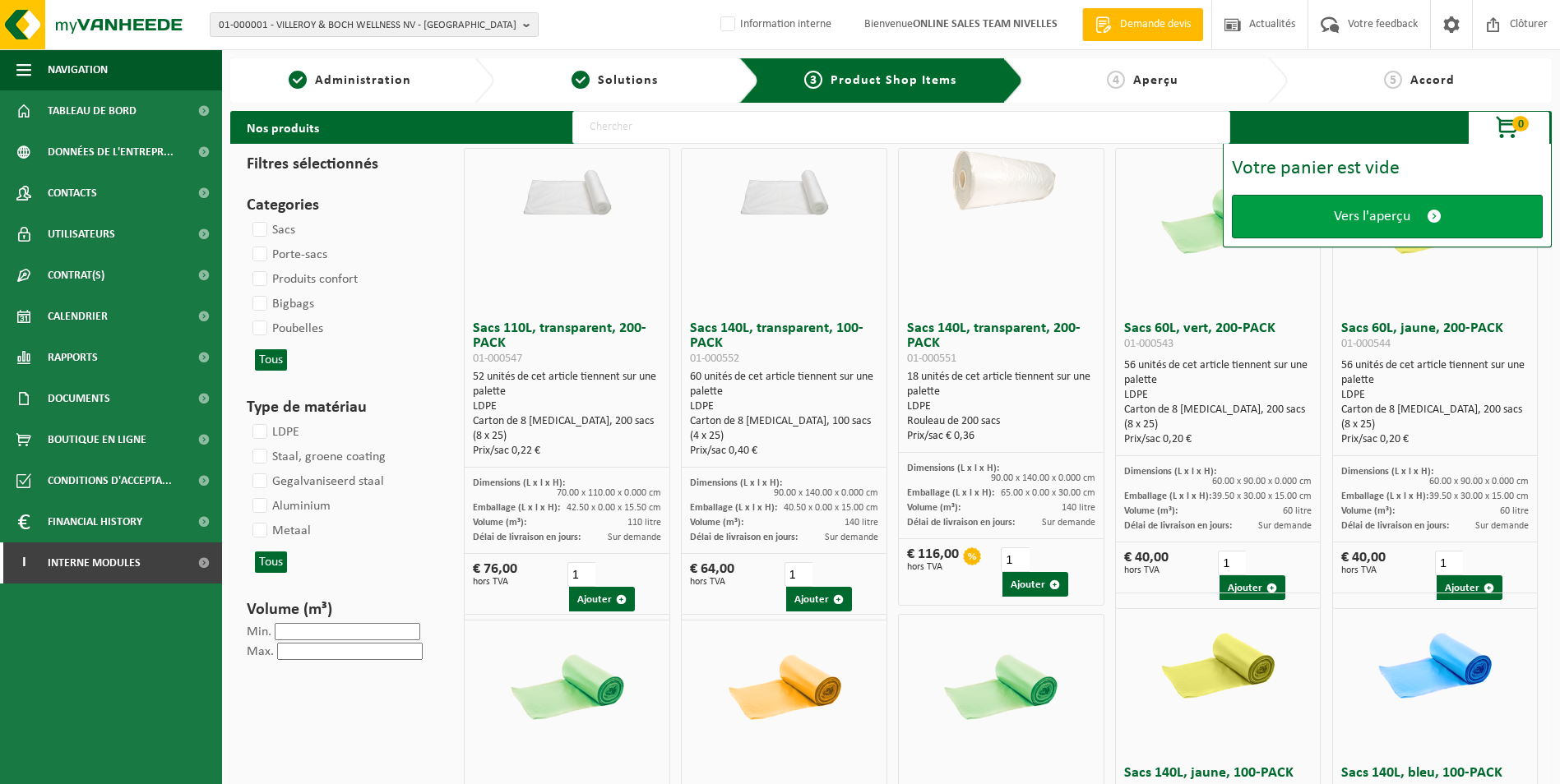
click at [1342, 225] on span "Vers l'aperçu" at bounding box center [1371, 216] width 76 height 17
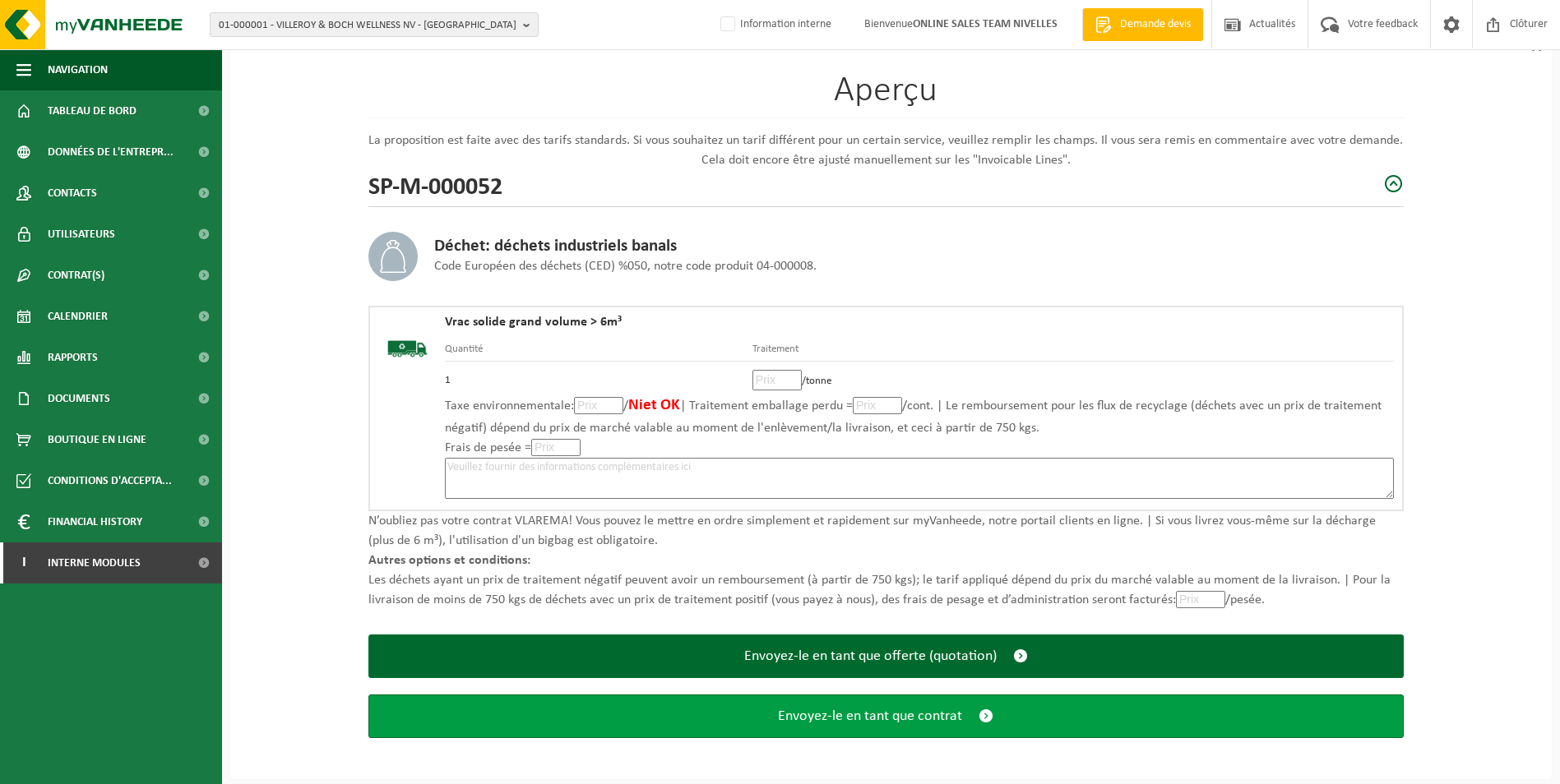
scroll to position [114, 0]
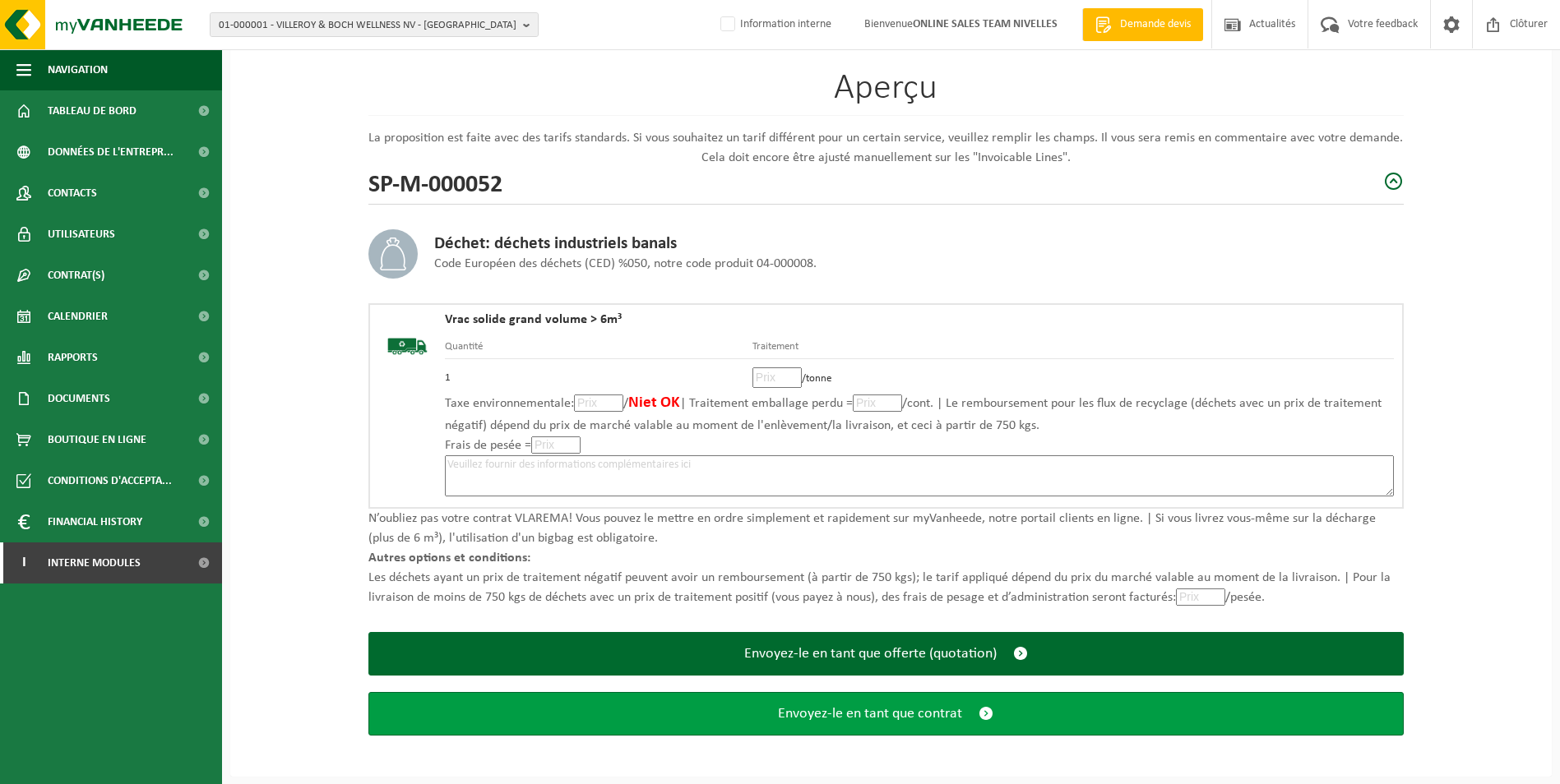
click at [906, 709] on span "Envoyez-le en tant que contrat" at bounding box center [870, 713] width 184 height 17
